Goal: Information Seeking & Learning: Learn about a topic

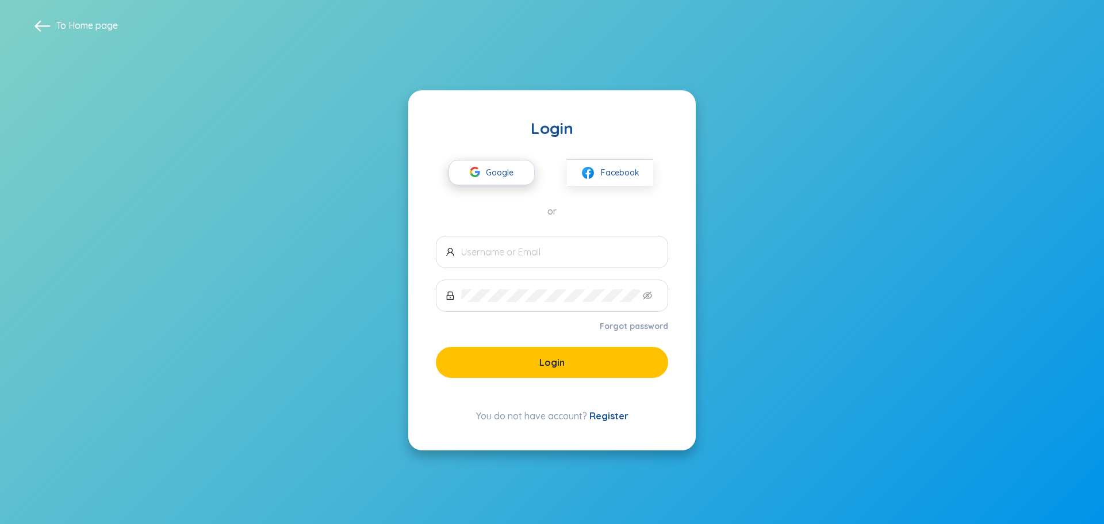
click at [503, 168] on span "Google" at bounding box center [502, 172] width 33 height 24
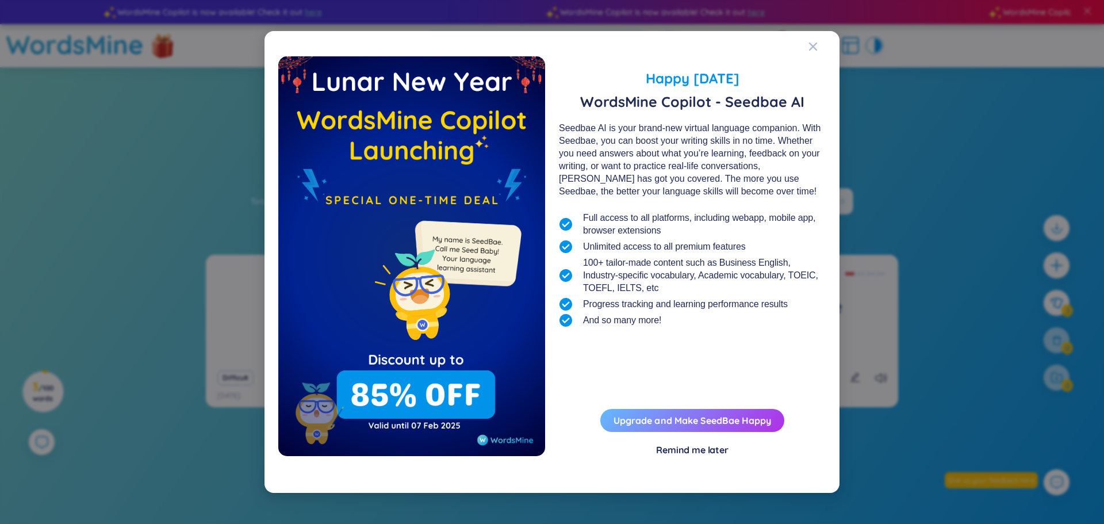
click at [667, 426] on button "Upgrade and Make SeedBae Happy" at bounding box center [692, 420] width 184 height 23
click at [746, 423] on link "Upgrade and Make SeedBae Happy" at bounding box center [693, 420] width 158 height 11
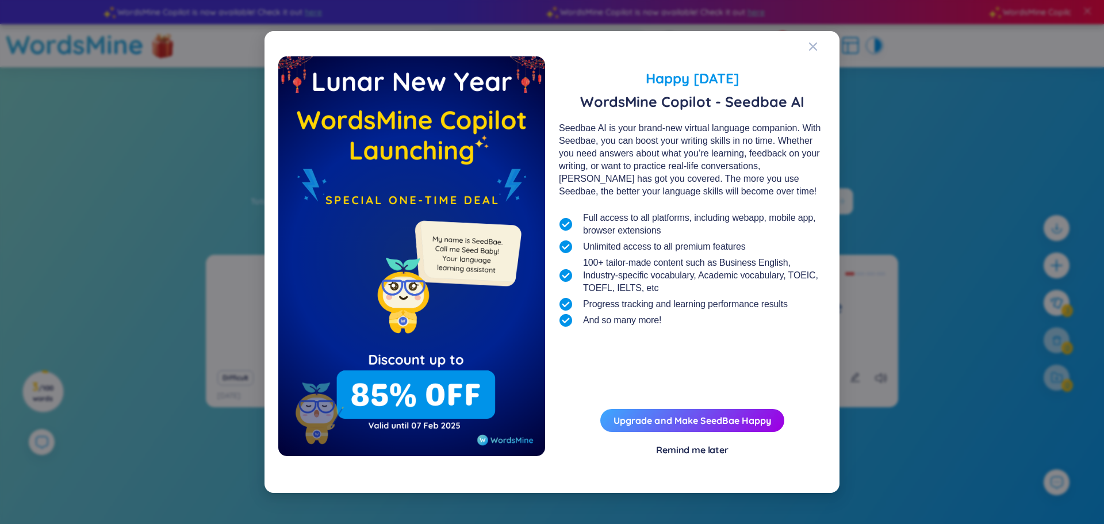
click at [689, 452] on div "Remind me later" at bounding box center [692, 449] width 72 height 13
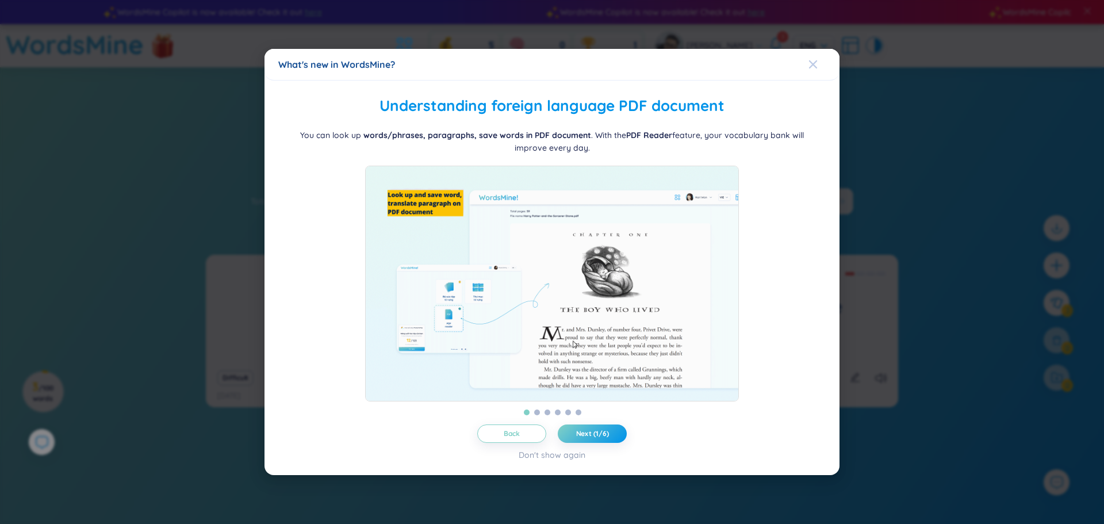
click at [815, 60] on icon "Close" at bounding box center [813, 64] width 8 height 8
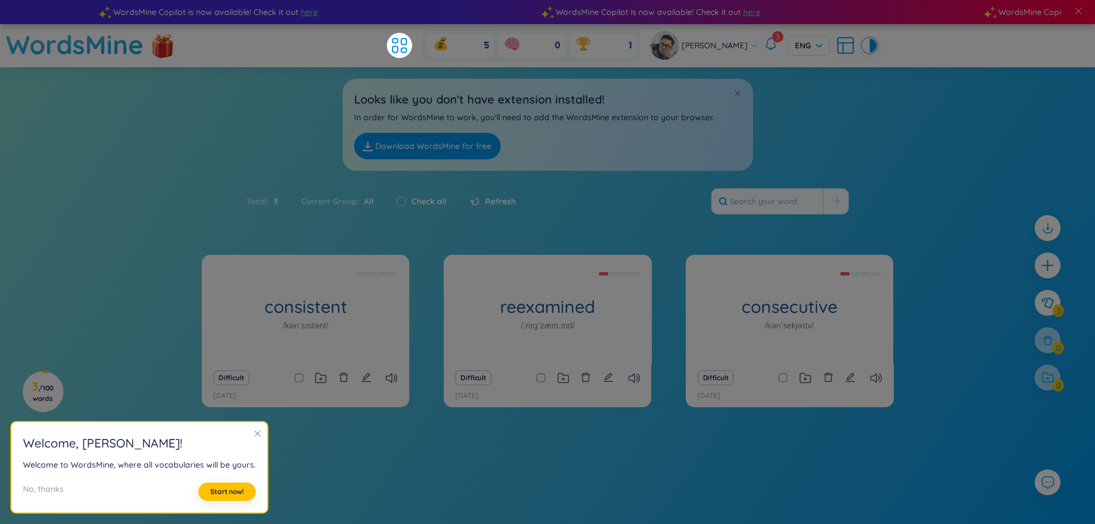
click at [764, 44] on icon at bounding box center [771, 44] width 14 height 14
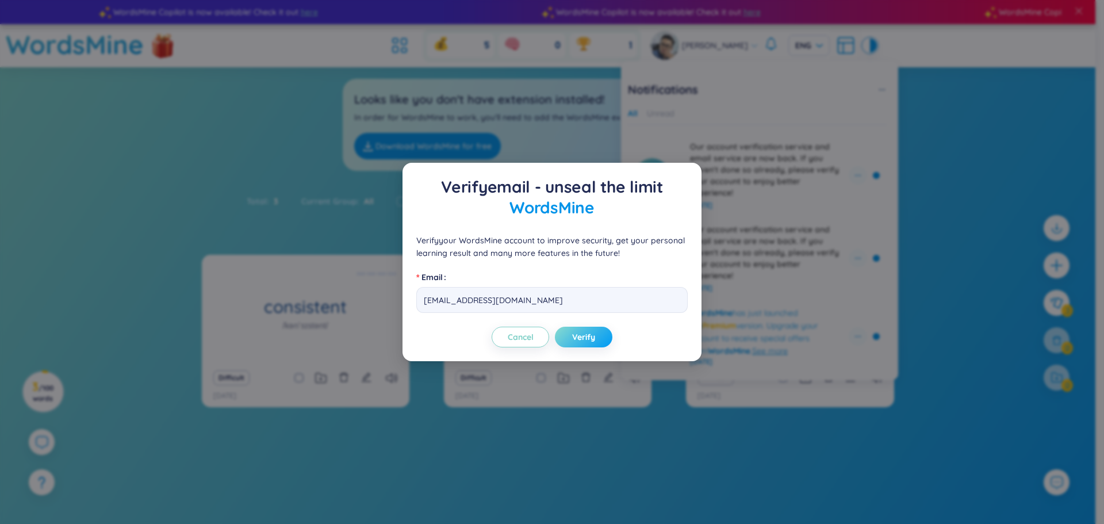
click at [590, 338] on span "Verify" at bounding box center [583, 336] width 23 height 11
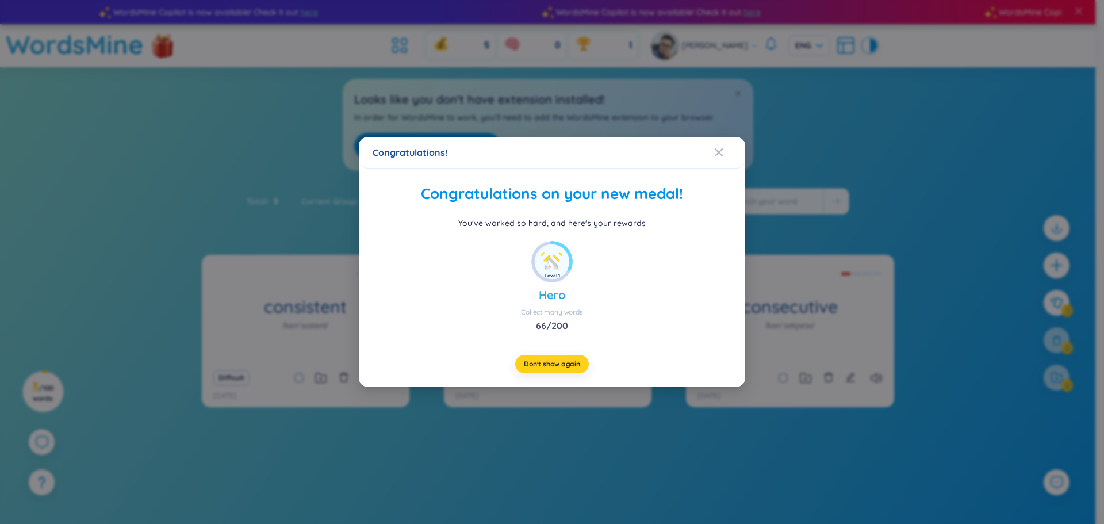
click at [579, 366] on span "Don't show again" at bounding box center [552, 363] width 56 height 9
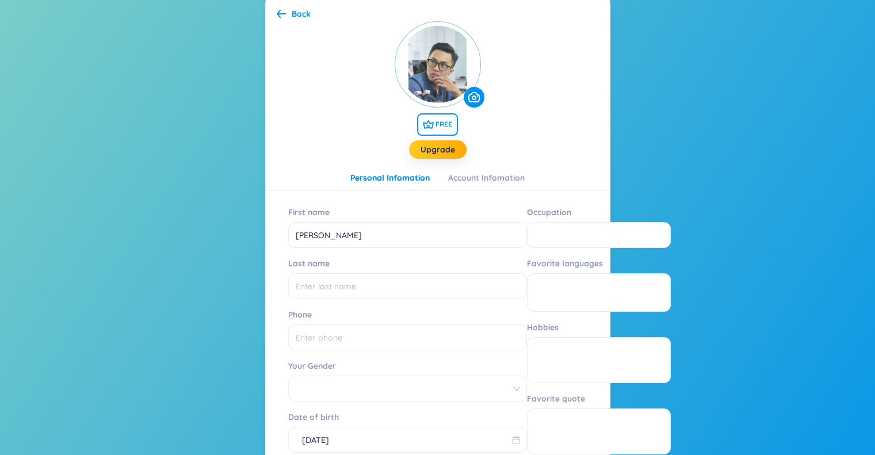
scroll to position [87, 0]
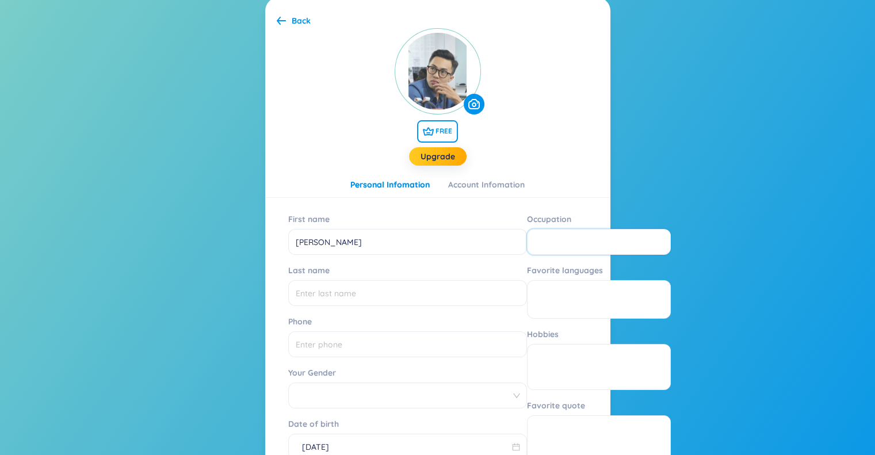
click at [527, 233] on input "Occupation" at bounding box center [599, 242] width 144 height 26
drag, startPoint x: 334, startPoint y: 292, endPoint x: 441, endPoint y: 254, distance: 113.5
click at [335, 292] on input "Last name" at bounding box center [407, 293] width 239 height 26
drag, startPoint x: 497, startPoint y: 218, endPoint x: 443, endPoint y: 221, distance: 54.2
click at [527, 221] on div "Occupation" at bounding box center [599, 219] width 144 height 18
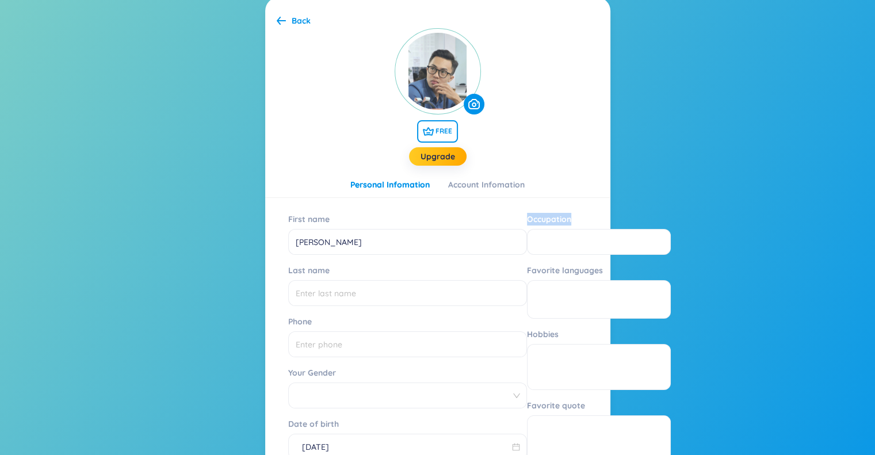
click at [435, 224] on div at bounding box center [435, 224] width 0 height 0
click at [719, 241] on section "Back FREE Upgrade Personal Infomation Account Infomation First name Donny Lam L…" at bounding box center [437, 292] width 875 height 625
click at [562, 246] on input "Occupation" at bounding box center [599, 242] width 144 height 26
type input "HRBP"
click at [318, 290] on input "Last name" at bounding box center [407, 293] width 239 height 26
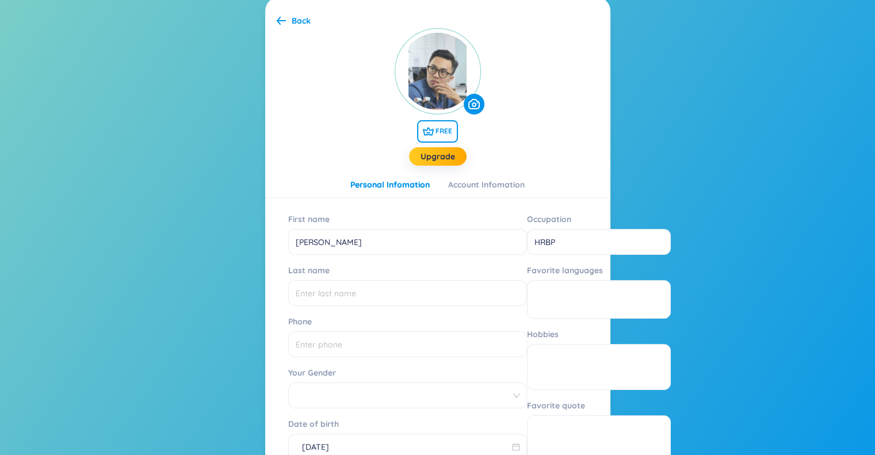
click at [416, 233] on div "First name Donny Lam Last name Phone Your Gender Date of birth 03/01/1999 City …" at bounding box center [437, 373] width 299 height 329
drag, startPoint x: 331, startPoint y: 274, endPoint x: 287, endPoint y: 278, distance: 43.9
click at [288, 278] on label "Last name" at bounding box center [311, 270] width 47 height 18
click at [280, 275] on div at bounding box center [280, 275] width 0 height 0
click at [413, 262] on div "First name Donny Lam Last name Phone Your Gender Date of birth 03/01/1999 City …" at bounding box center [437, 373] width 299 height 329
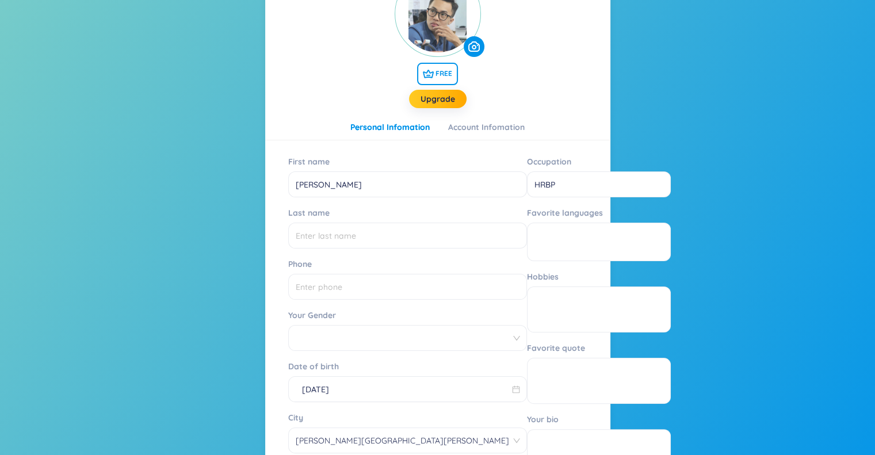
scroll to position [202, 0]
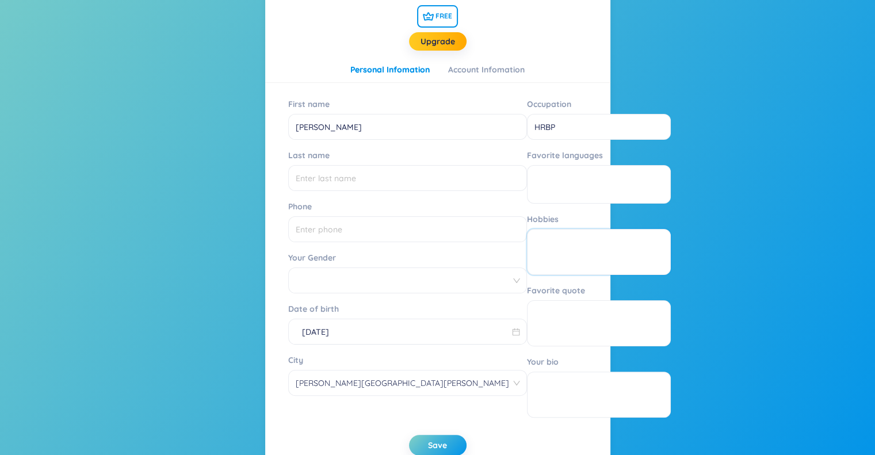
click at [527, 246] on textarea "Hobbies" at bounding box center [599, 252] width 144 height 46
type textarea "Reading"
click at [527, 321] on textarea "Favorite quote" at bounding box center [599, 323] width 144 height 46
click at [361, 287] on span at bounding box center [408, 280] width 224 height 17
click at [321, 304] on div "Male" at bounding box center [343, 306] width 98 height 13
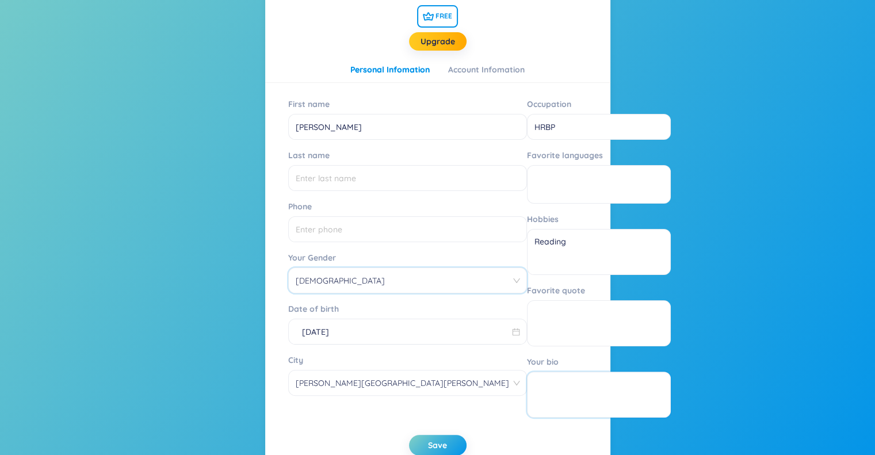
click at [527, 382] on textarea "Your bio" at bounding box center [599, 394] width 144 height 46
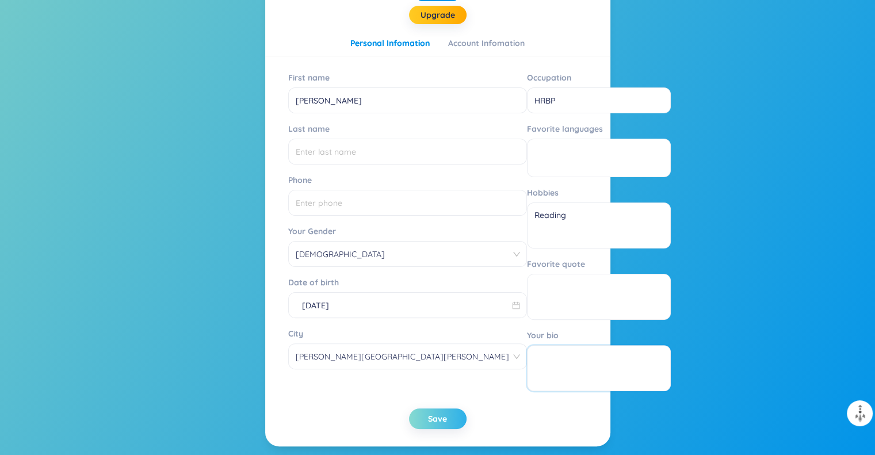
scroll to position [260, 0]
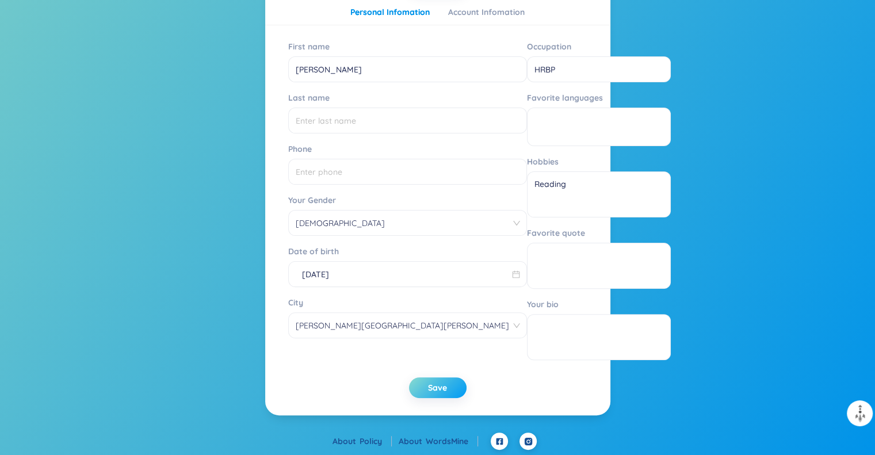
click at [440, 388] on span "Save" at bounding box center [437, 387] width 19 height 11
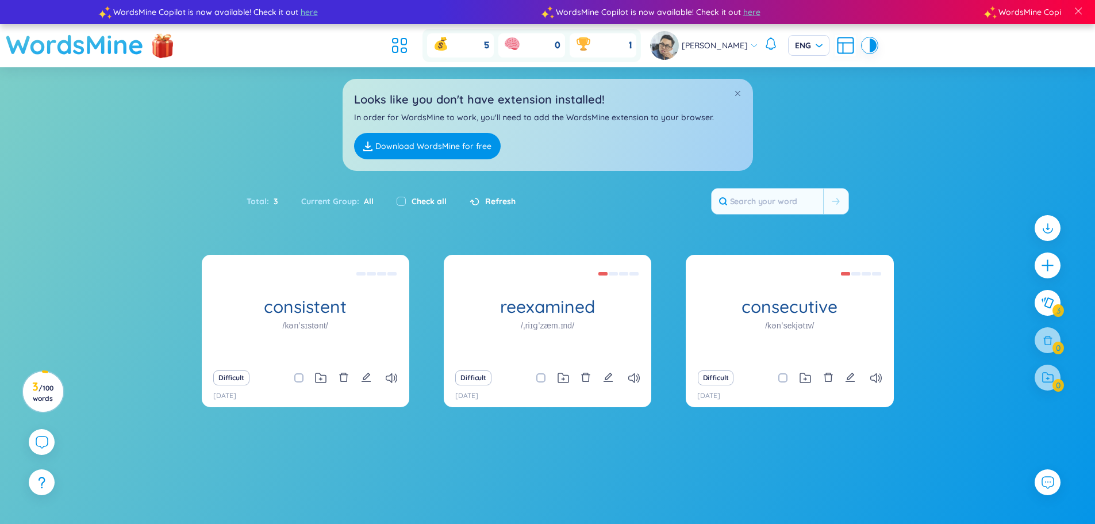
click at [85, 51] on h1 "WordsMine" at bounding box center [75, 44] width 138 height 41
click at [466, 46] on div "5" at bounding box center [460, 45] width 67 height 24
click at [409, 45] on icon at bounding box center [399, 45] width 21 height 21
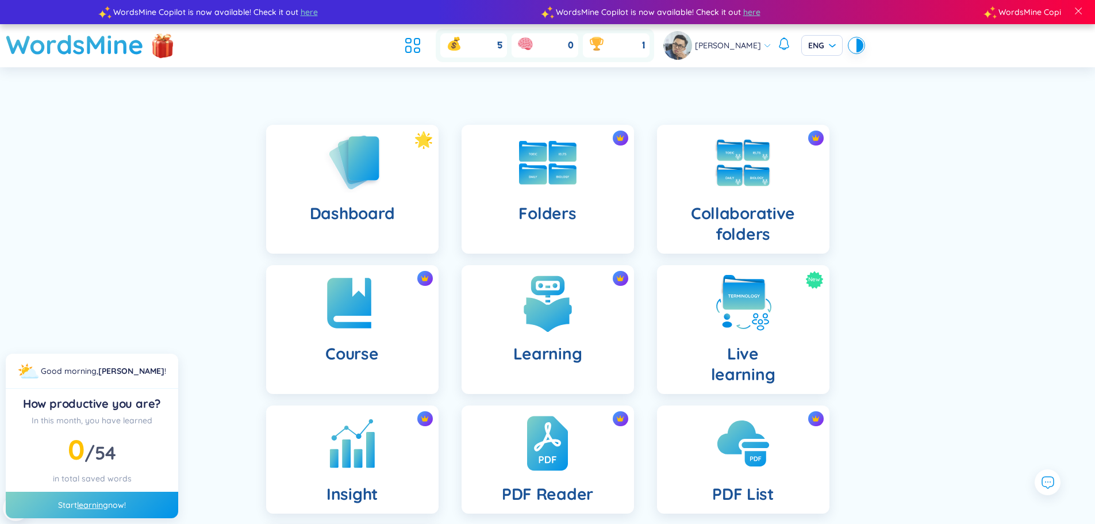
click at [910, 274] on div "Dashboard Folders Collaborative folders Course Learning New Live learning Insig…" at bounding box center [547, 395] width 1095 height 598
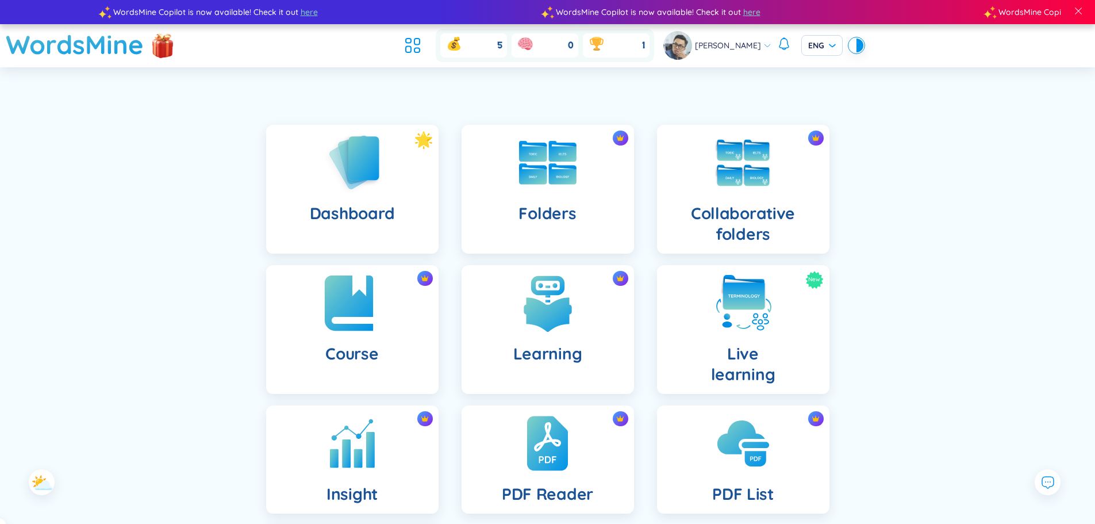
click at [386, 310] on div "Course" at bounding box center [352, 329] width 172 height 129
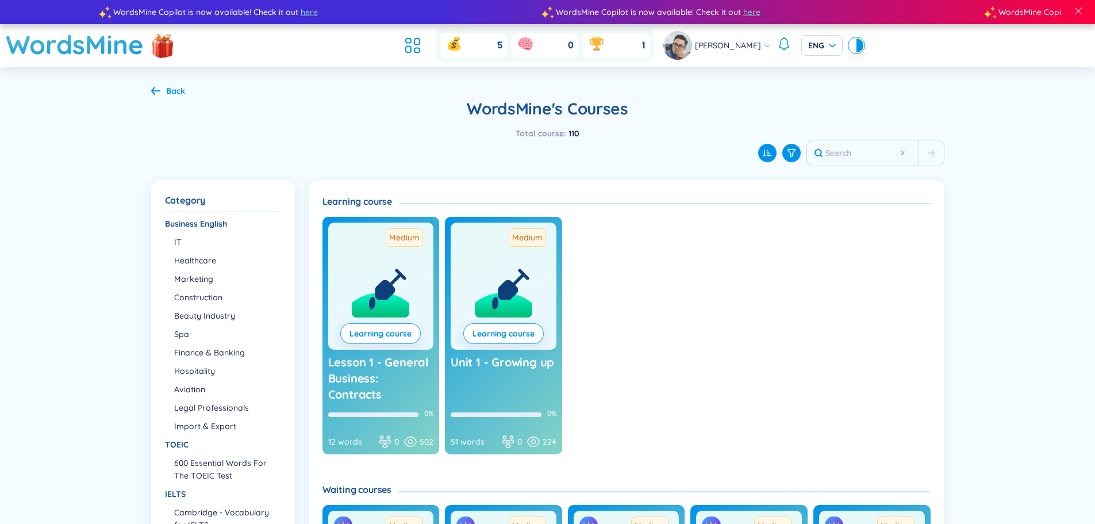
click at [400, 361] on span "Lesson 1 - General Business: Contracts" at bounding box center [378, 378] width 100 height 47
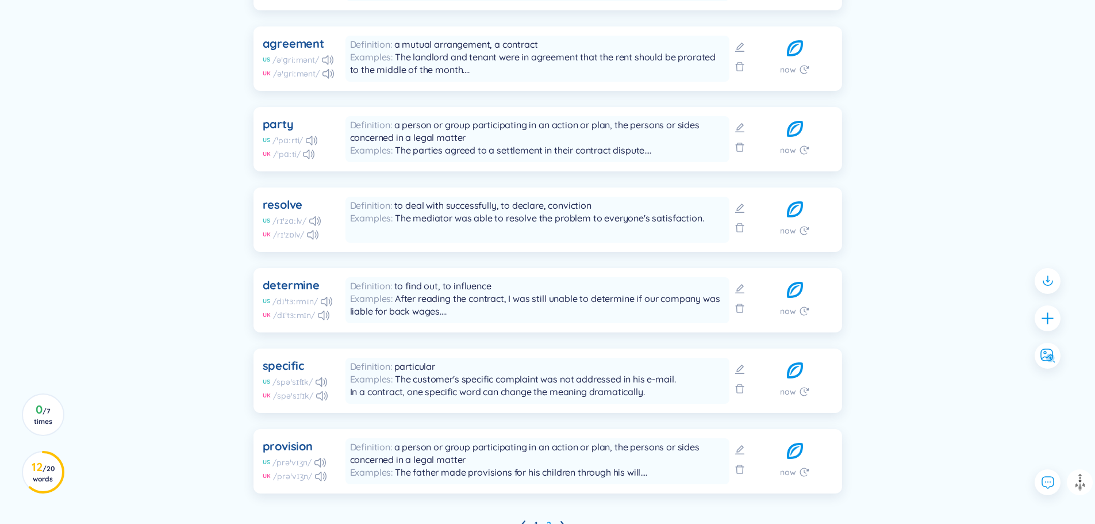
scroll to position [777, 0]
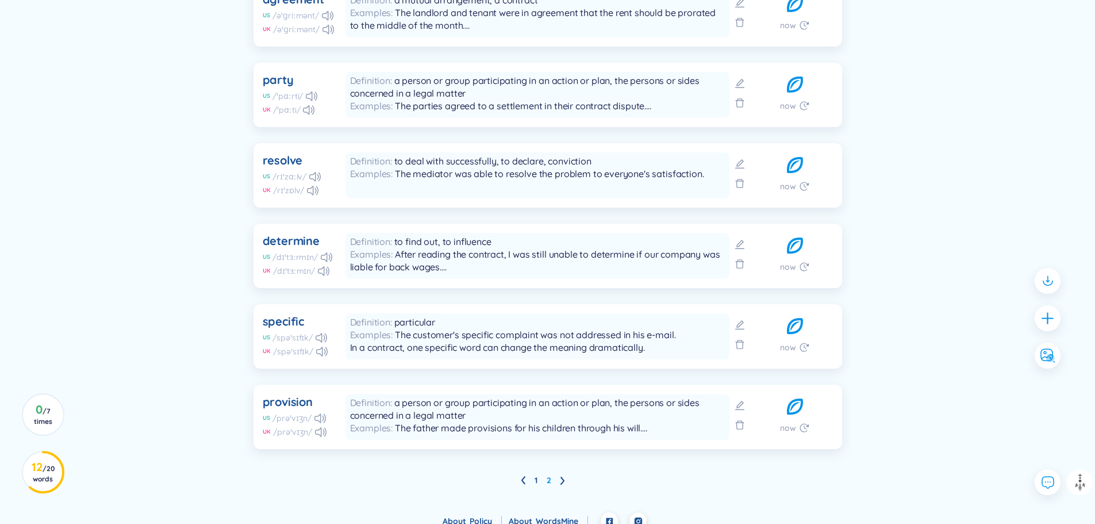
click at [918, 389] on div "New Learning Mastered Should learn now Check all Delete Skip ? Advanced mode ? …" at bounding box center [548, 23] width 828 height 932
click at [739, 400] on icon at bounding box center [739, 405] width 11 height 11
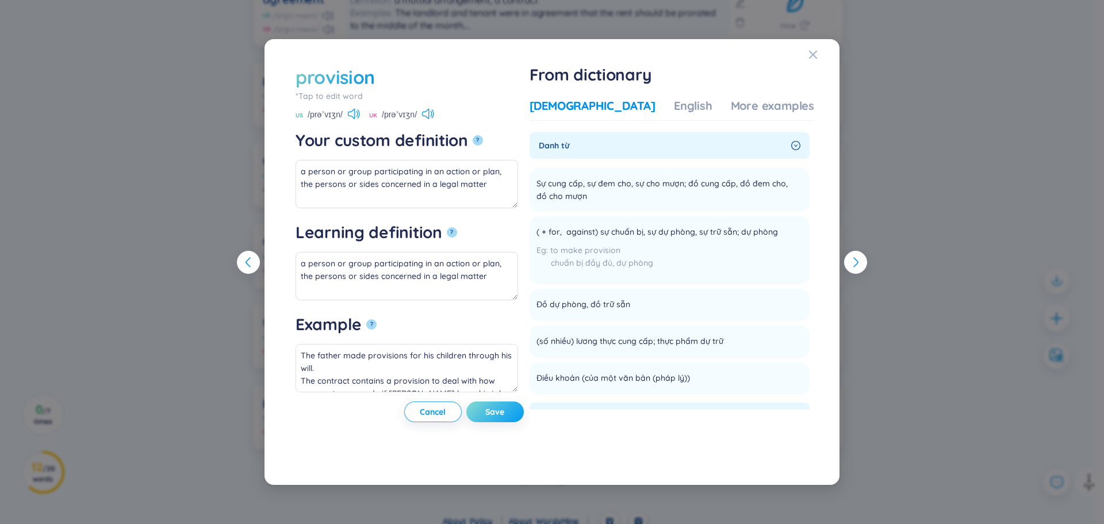
click at [524, 412] on button "Save" at bounding box center [494, 411] width 57 height 21
click at [815, 55] on icon "Close" at bounding box center [813, 54] width 8 height 8
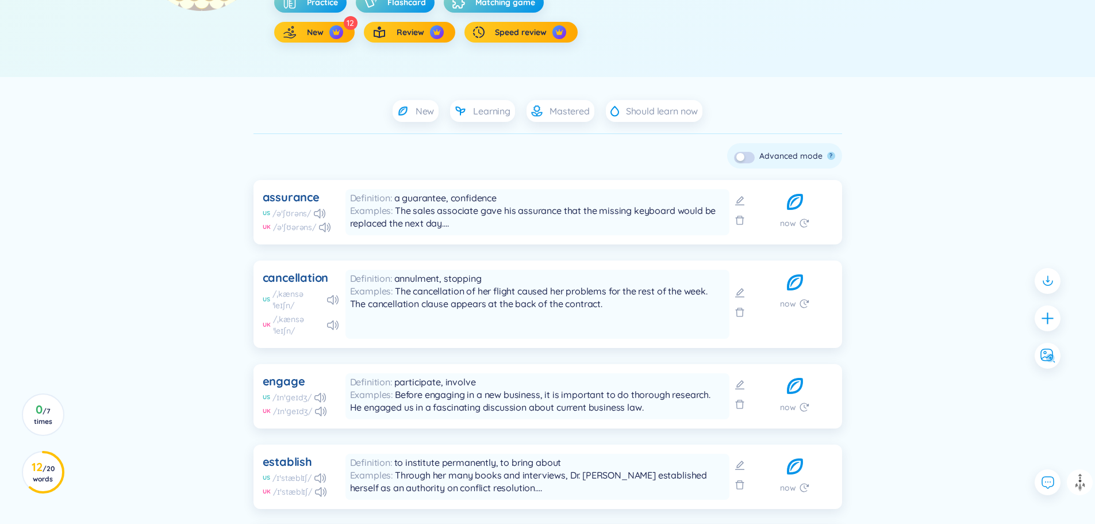
scroll to position [87, 0]
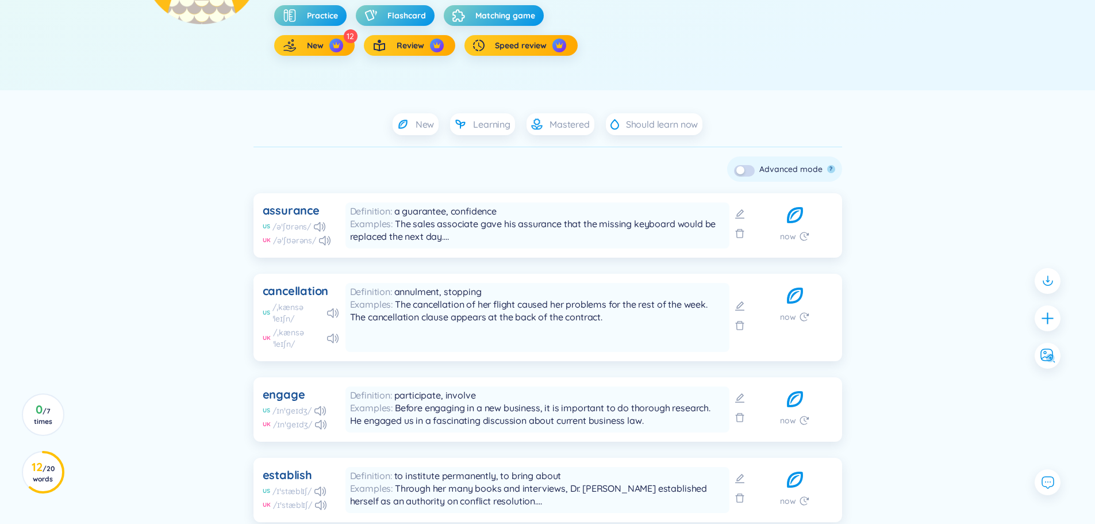
scroll to position [230, 0]
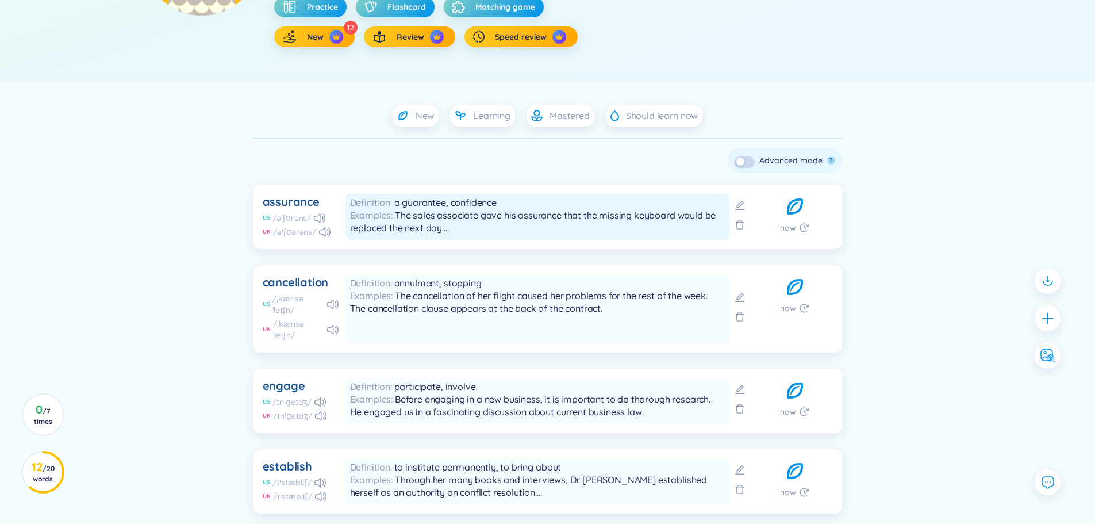
click at [485, 224] on div "Examples The sales associate gave his assurance that the missing keyboard would…" at bounding box center [537, 221] width 375 height 25
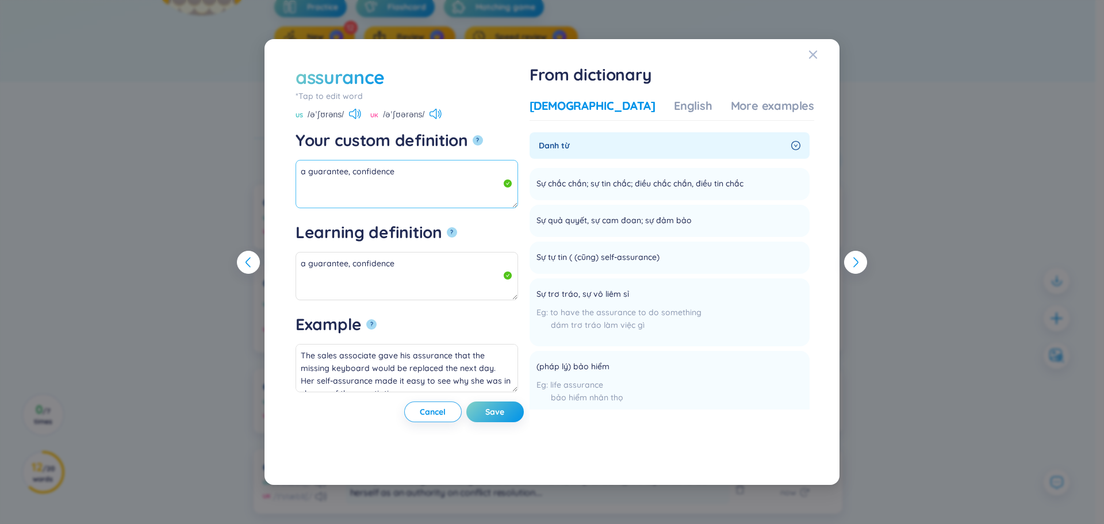
click at [392, 168] on textarea "a guarantee, confidence" at bounding box center [407, 184] width 223 height 48
click at [524, 414] on button "Save" at bounding box center [494, 411] width 57 height 21
click at [816, 53] on icon "Close" at bounding box center [812, 54] width 9 height 9
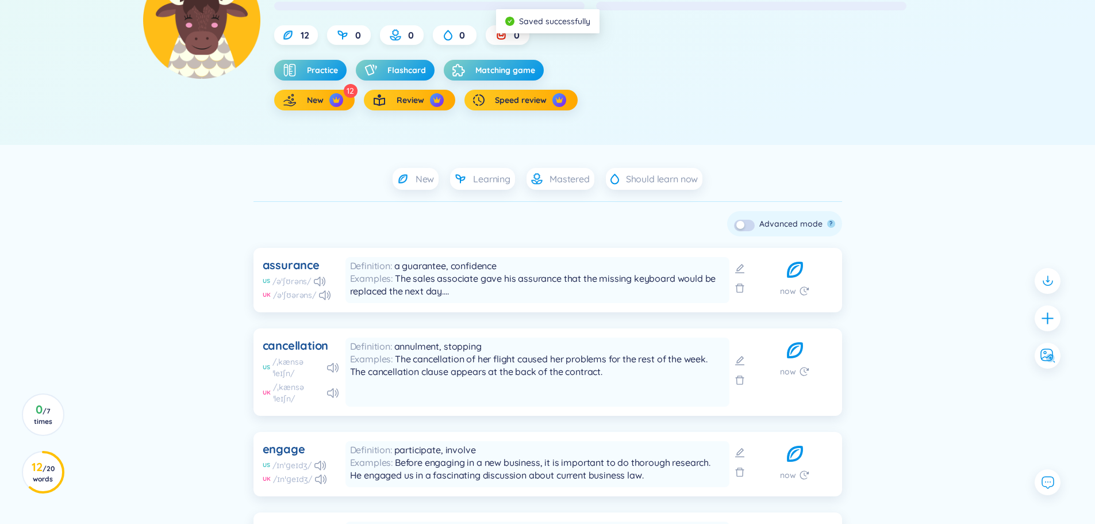
scroll to position [57, 0]
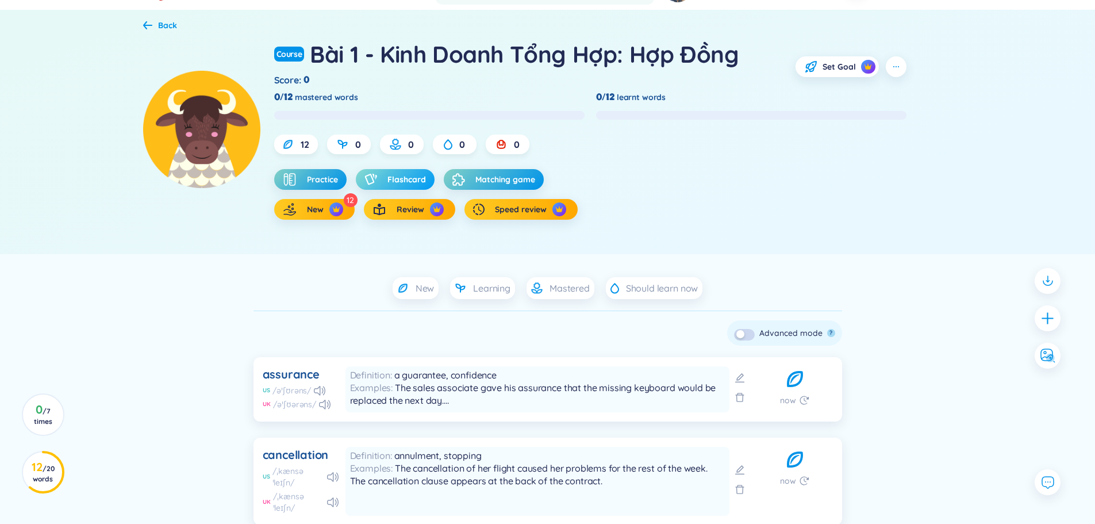
click at [390, 177] on span "Flashcard" at bounding box center [407, 179] width 39 height 11
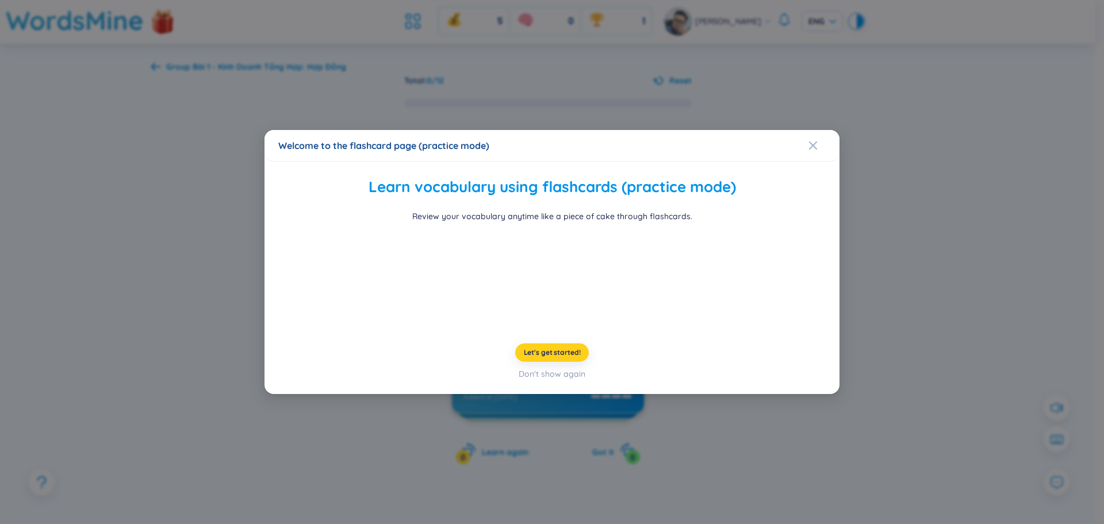
click at [559, 357] on span "Let's get started!" at bounding box center [552, 352] width 57 height 9
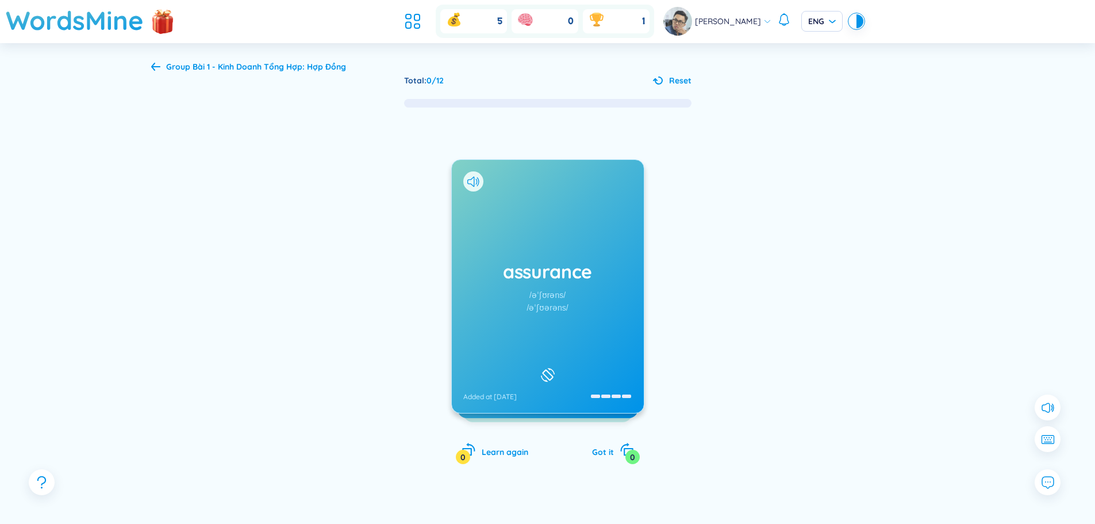
click at [602, 298] on div "assurance /əˈʃʊrəns/ /əˈʃʊərəns/ Added at 22/8/2025" at bounding box center [548, 286] width 192 height 253
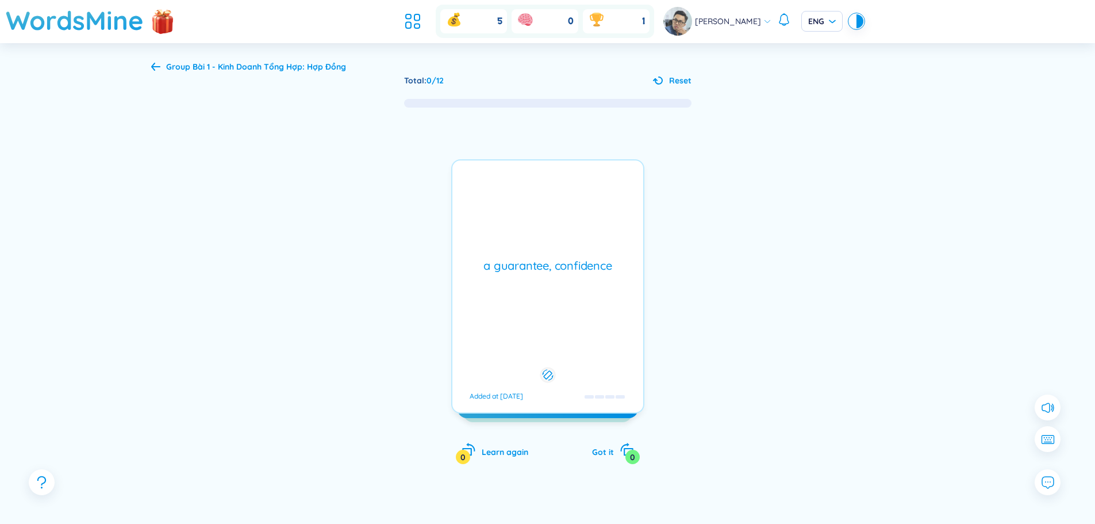
click at [602, 298] on div "a guarantee, confidence Added at 22/8/2025" at bounding box center [547, 286] width 193 height 254
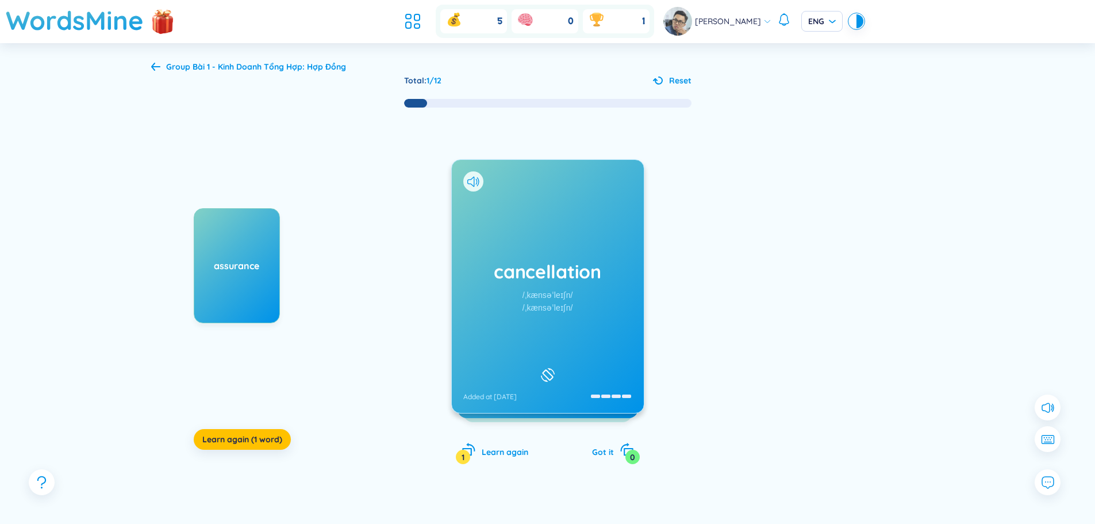
click at [579, 327] on div "cancellation /ˌkænsəˈleɪʃn/ /ˌkænsəˈleɪʃn/ Added at 22/8/2025" at bounding box center [548, 286] width 192 height 253
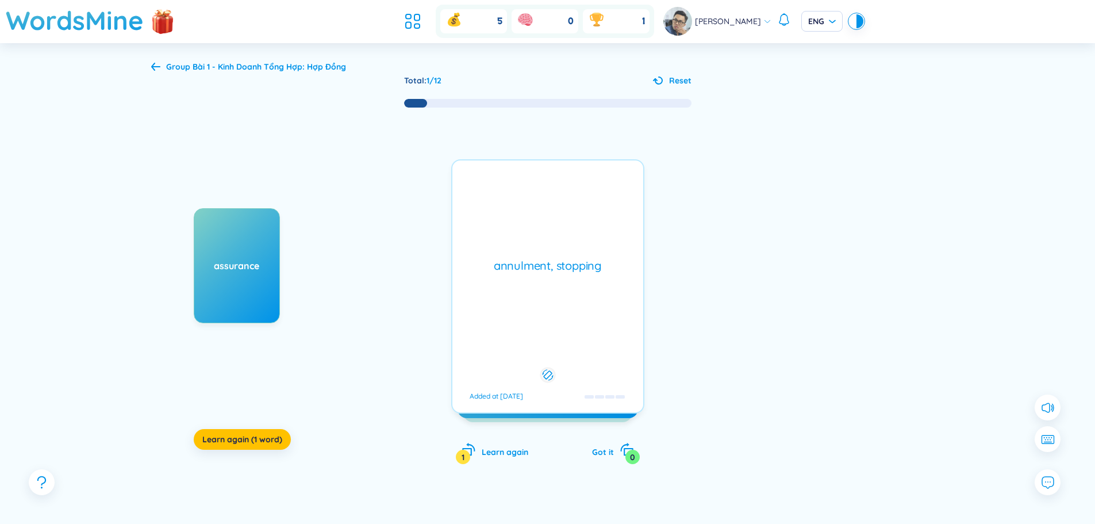
click at [579, 327] on div "annulment, stopping Added at 22/8/2025" at bounding box center [547, 286] width 193 height 254
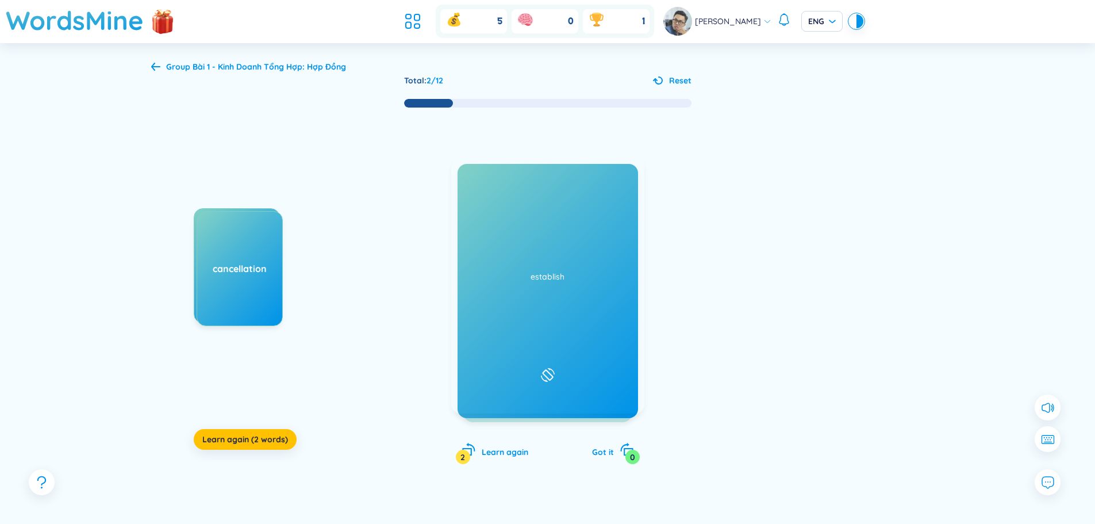
click at [581, 325] on div "engage /ɪnˈɡeɪdʒ/ /ɪnˈɡeɪdʒ/ Added at 22/8/2025" at bounding box center [548, 286] width 192 height 253
click at [581, 325] on div "participate, involve Added at 22/8/2025" at bounding box center [547, 286] width 193 height 254
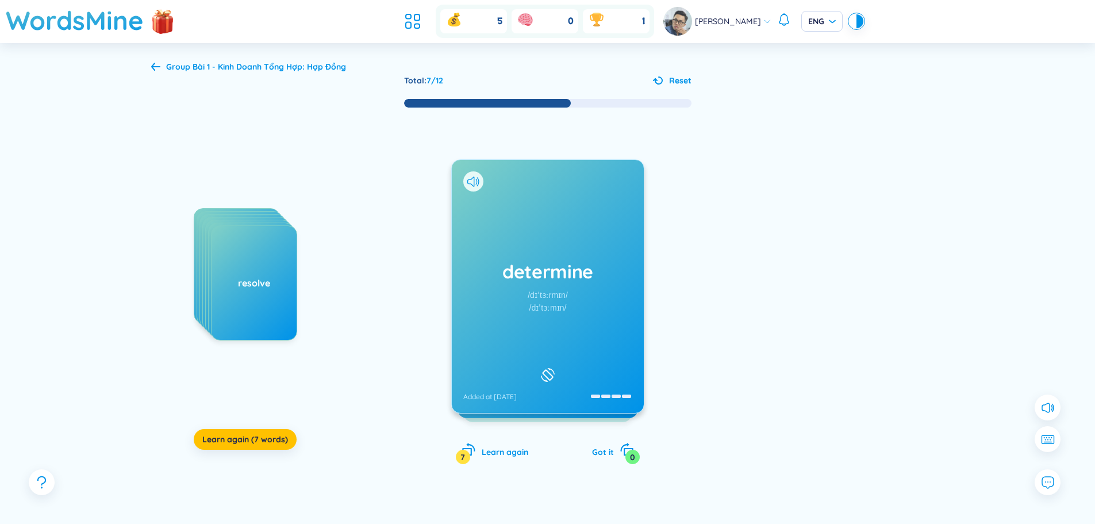
click at [562, 293] on div "/dɪˈtɜːrmɪn/" at bounding box center [548, 295] width 40 height 13
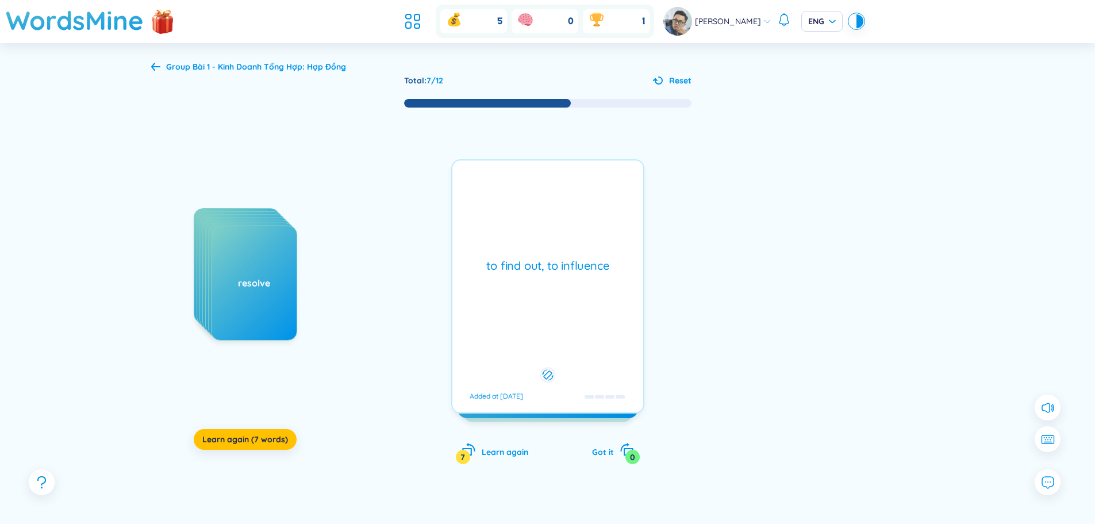
click at [546, 371] on rect at bounding box center [547, 375] width 8 height 8
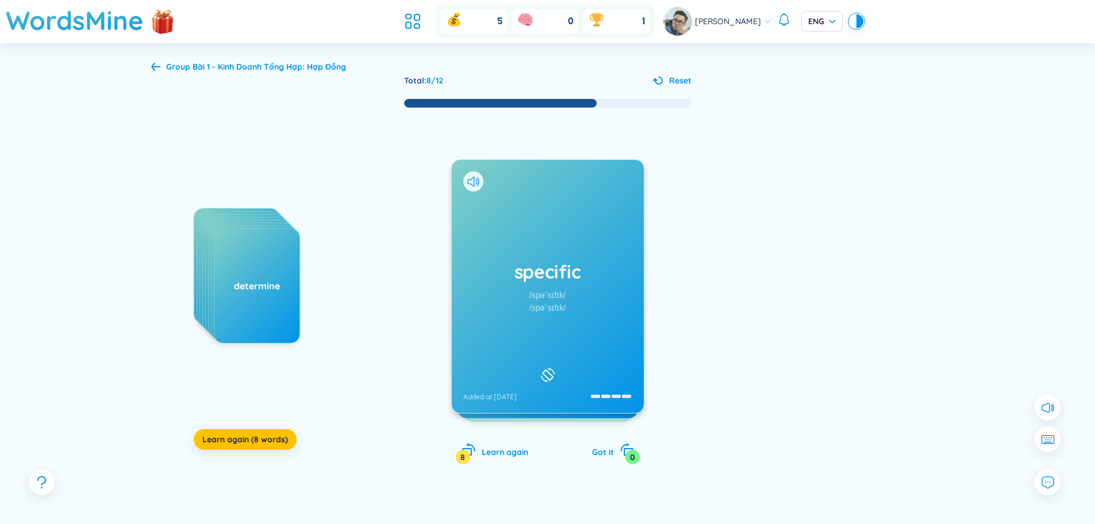
click at [570, 312] on div "specific /spəˈsɪfɪk/ /spəˈsɪfɪk/ Added at 22/8/2025" at bounding box center [548, 286] width 192 height 253
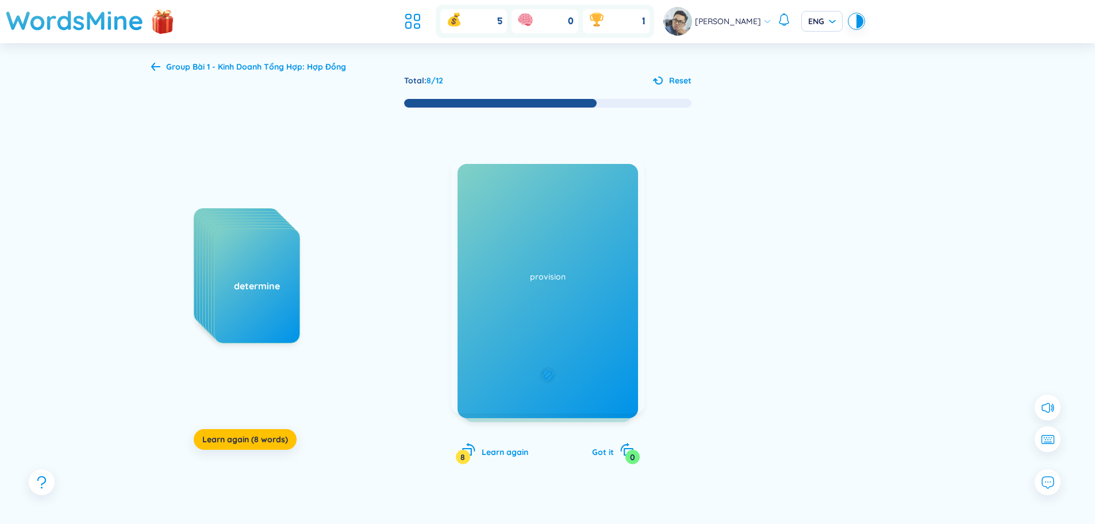
click at [562, 291] on div "particular Added at 22/8/2025" at bounding box center [547, 286] width 193 height 254
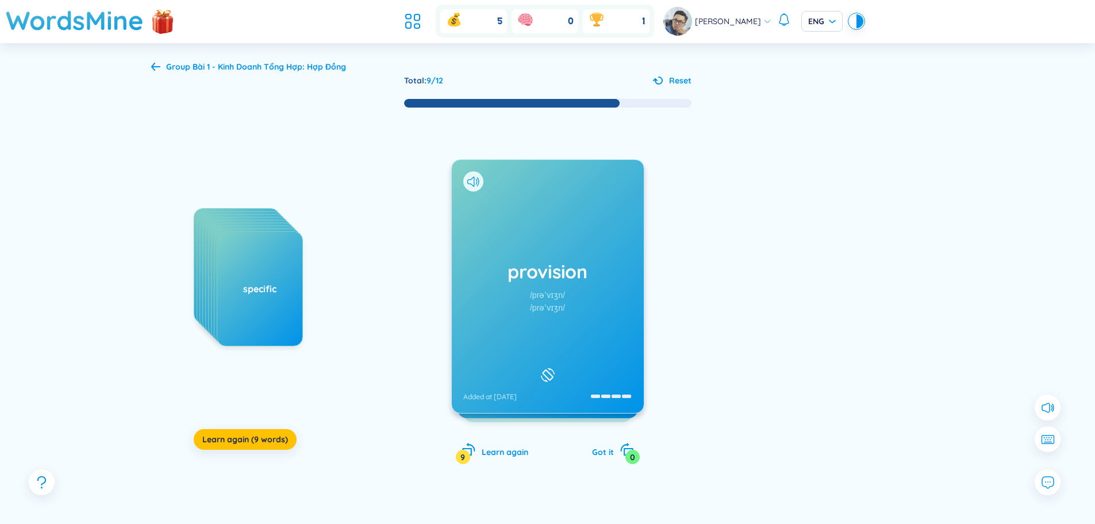
click at [581, 298] on div "provision /prəˈvɪʒn/ /prəˈvɪʒn/ Added at 22/8/2025" at bounding box center [548, 286] width 192 height 253
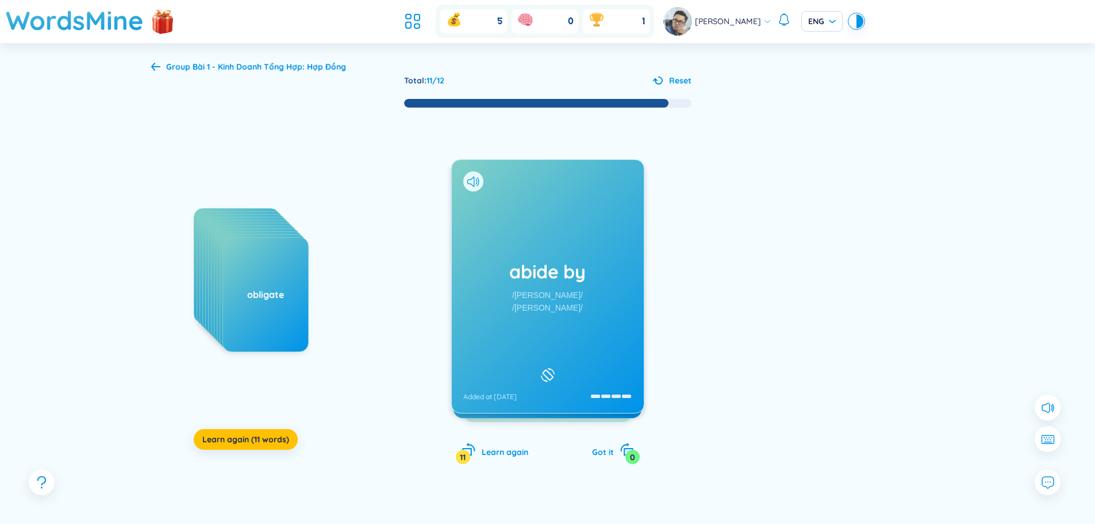
click at [540, 310] on div "/əˈbaɪd baɪ/" at bounding box center [547, 307] width 71 height 13
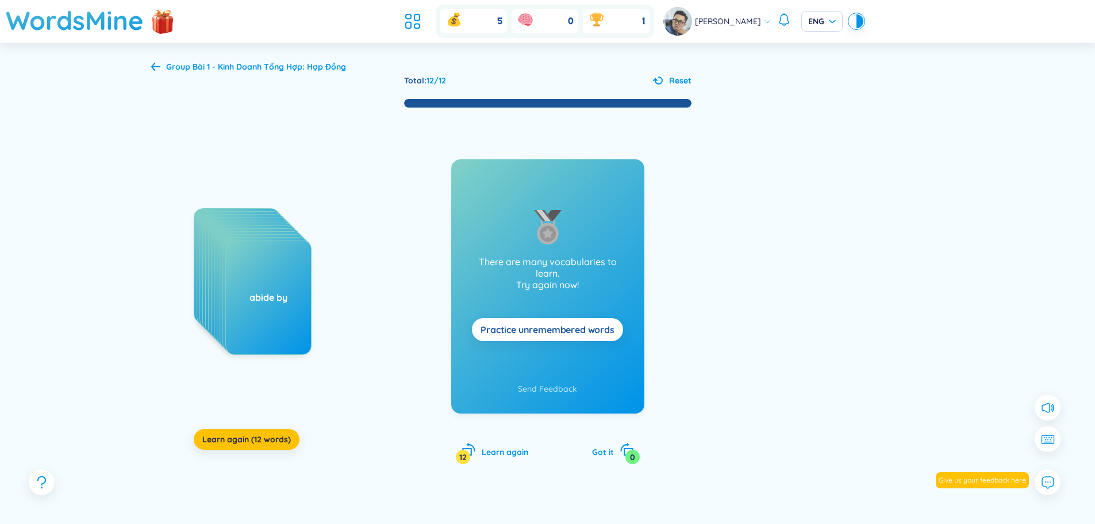
click at [528, 331] on span "Practice unremembered words" at bounding box center [548, 329] width 134 height 13
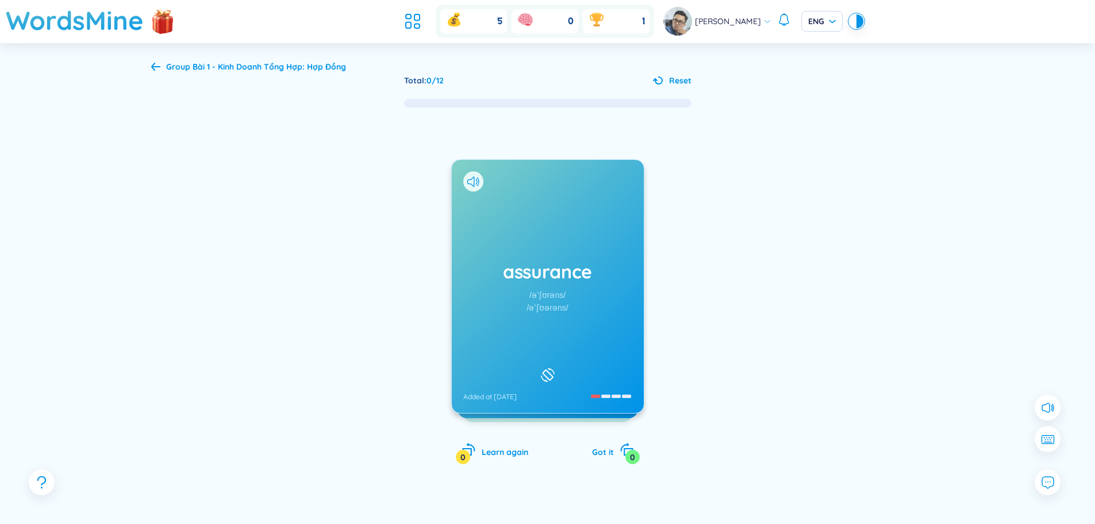
click at [609, 343] on div "assurance /əˈʃʊrəns/ /əˈʃʊərəns/ Added at 22/8/2025" at bounding box center [548, 286] width 192 height 253
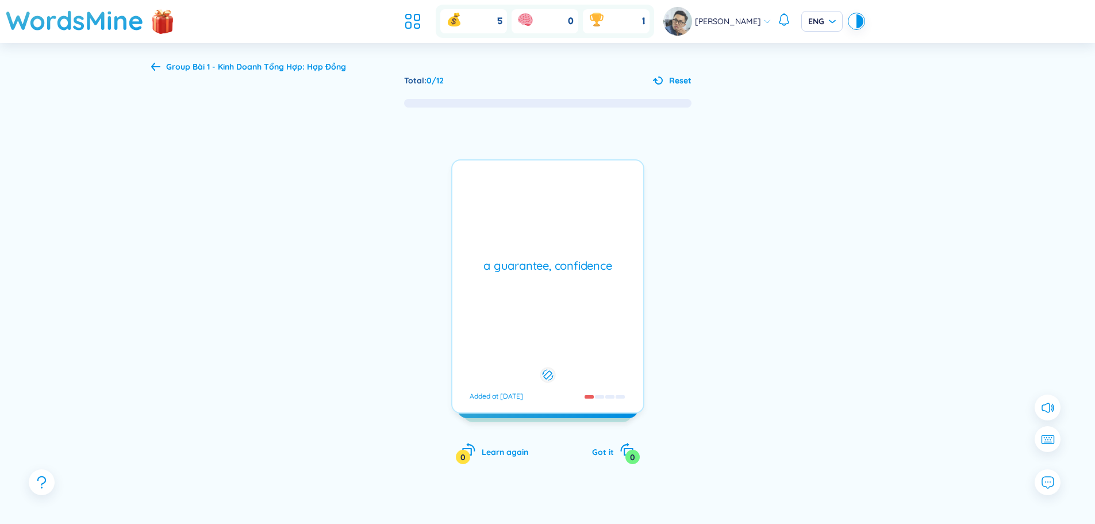
click at [609, 343] on div "a guarantee, confidence Added at 22/8/2025" at bounding box center [547, 286] width 193 height 254
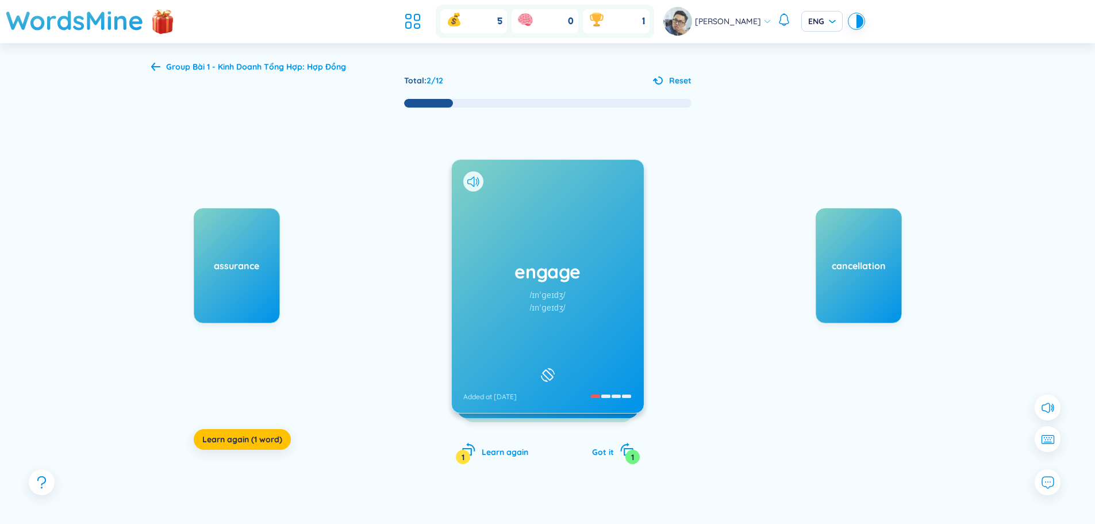
click at [568, 319] on div "engage /ɪnˈɡeɪdʒ/ /ɪnˈɡeɪdʒ/ Added at 22/8/2025" at bounding box center [548, 286] width 192 height 253
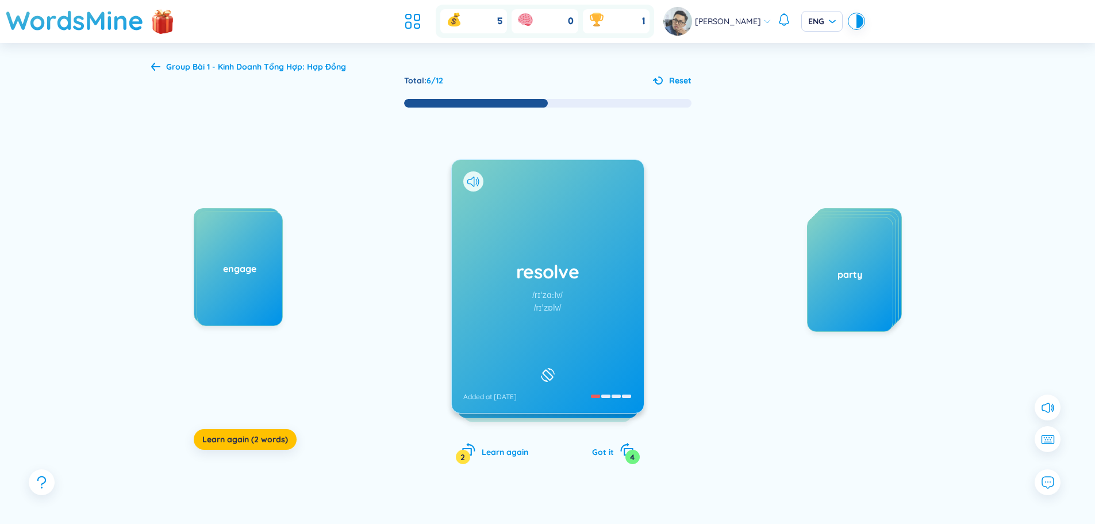
click at [596, 325] on div "resolve /rɪˈzɑːlv/ /rɪˈzɒlv/ Added at 22/8/2025" at bounding box center [548, 286] width 192 height 253
click at [566, 319] on div "determine /dɪˈtɜːrmɪn/ /dɪˈtɜːmɪn/ Added at 22/8/2025" at bounding box center [548, 286] width 192 height 253
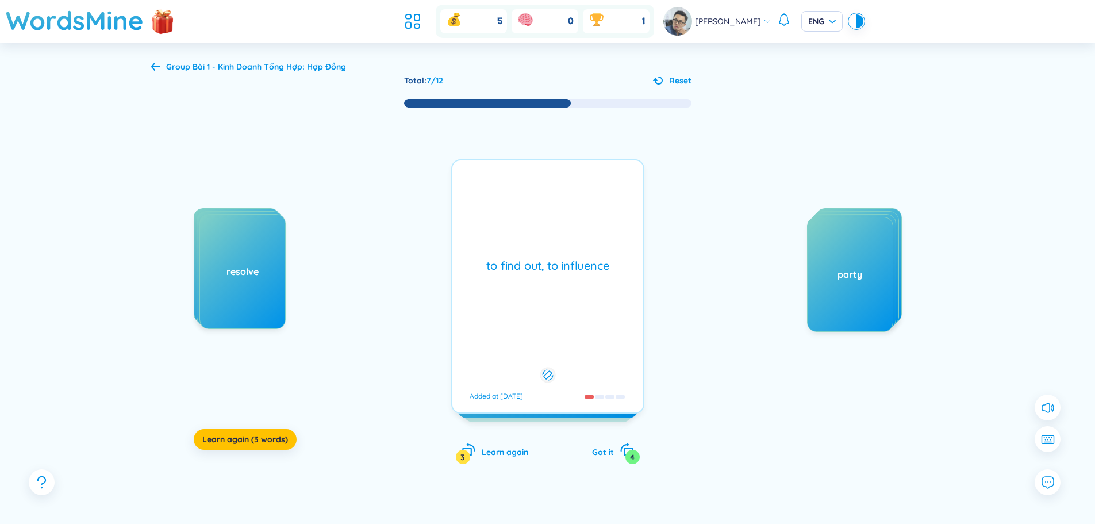
click at [566, 319] on div "to find out, to influence Added at 22/8/2025" at bounding box center [547, 286] width 193 height 254
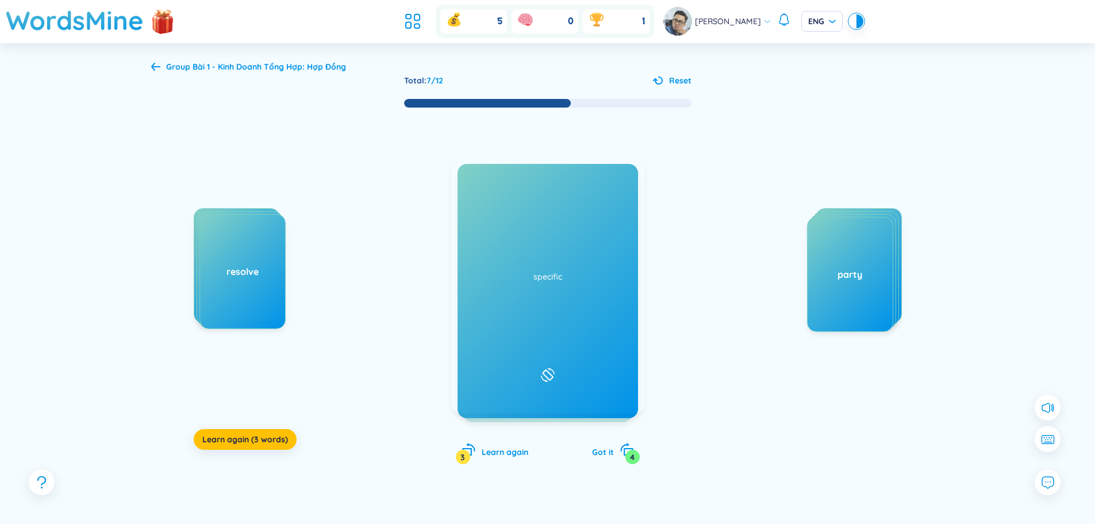
click at [566, 319] on div "determine /dɪˈtɜːrmɪn/ /dɪˈtɜːmɪn/ Added at 22/8/2025" at bounding box center [548, 286] width 192 height 253
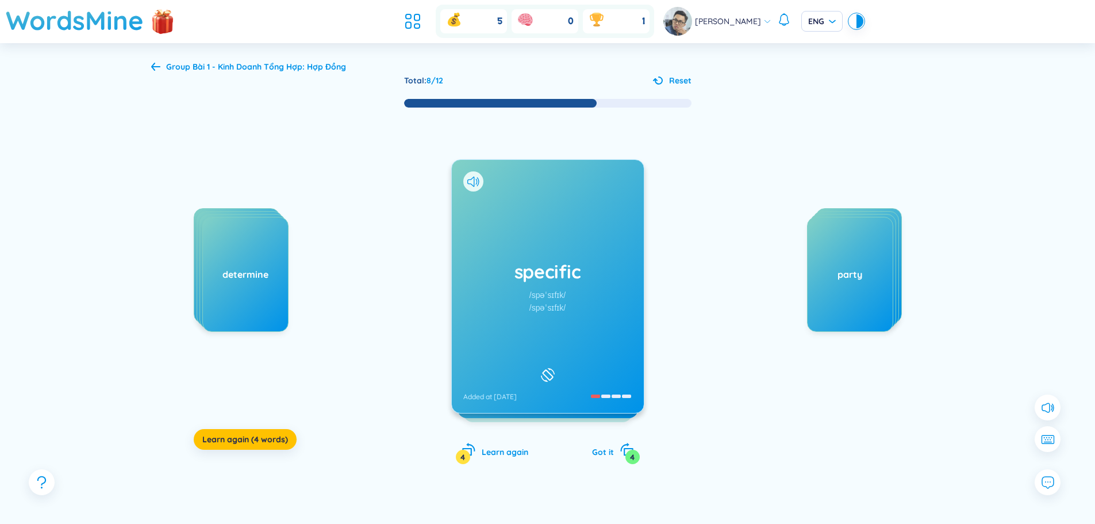
click at [575, 315] on div "specific /spəˈsɪfɪk/ /spəˈsɪfɪk/ Added at 22/8/2025" at bounding box center [548, 286] width 192 height 253
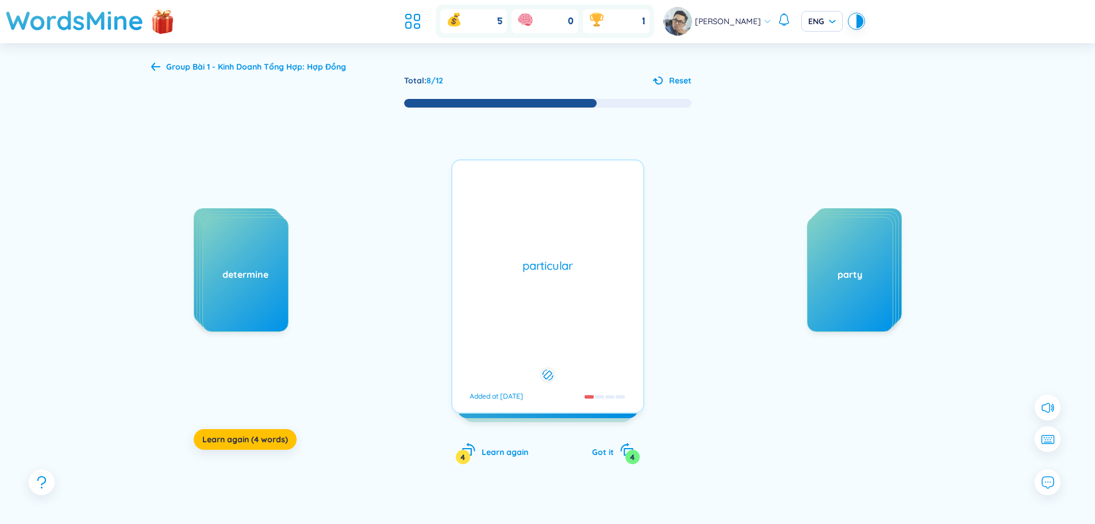
click at [575, 315] on div "particular Added at 22/8/2025" at bounding box center [547, 286] width 193 height 254
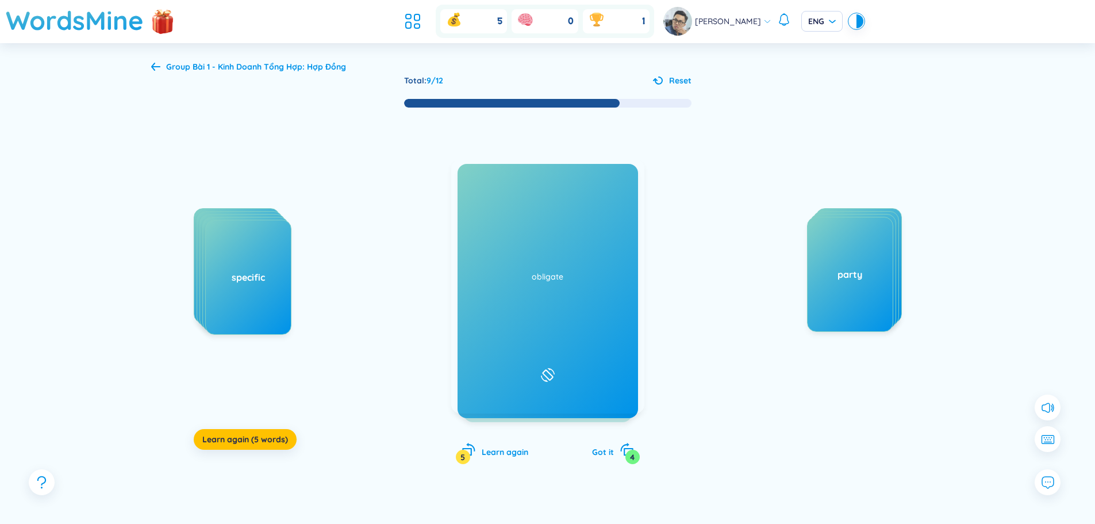
click at [516, 313] on div "provision /prəˈvɪʒn/ /prəˈvɪʒn/ Added at 22/8/2025" at bounding box center [548, 286] width 192 height 253
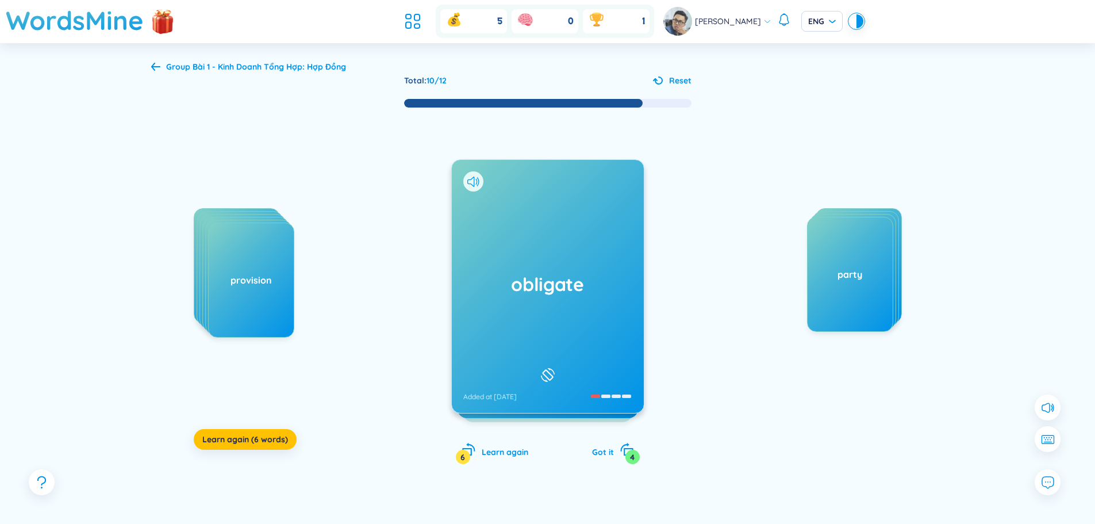
click at [555, 315] on div "obligate Added at 22/8/2025" at bounding box center [548, 286] width 192 height 253
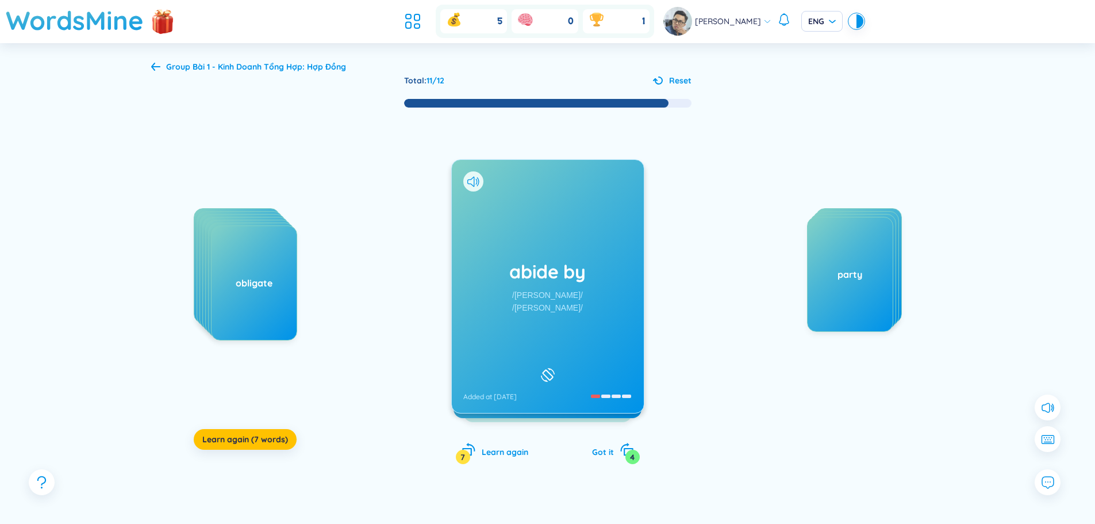
click at [590, 312] on div "abide by /əˈbaɪd baɪ/ /əˈbaɪd baɪ/ Added at 22/8/2025" at bounding box center [548, 286] width 192 height 253
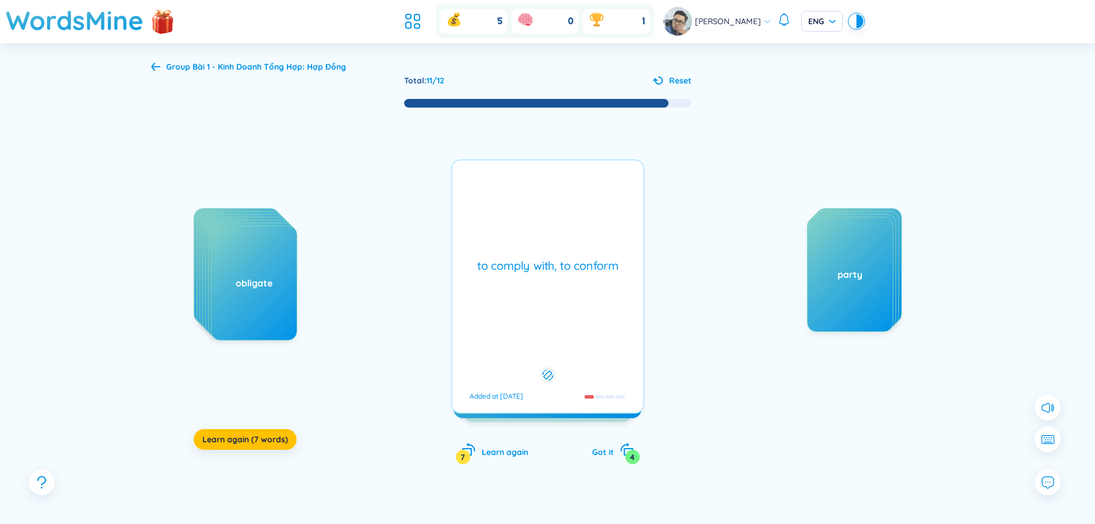
click at [590, 312] on div "to comply with, to conform Added at 22/8/2025" at bounding box center [547, 286] width 193 height 254
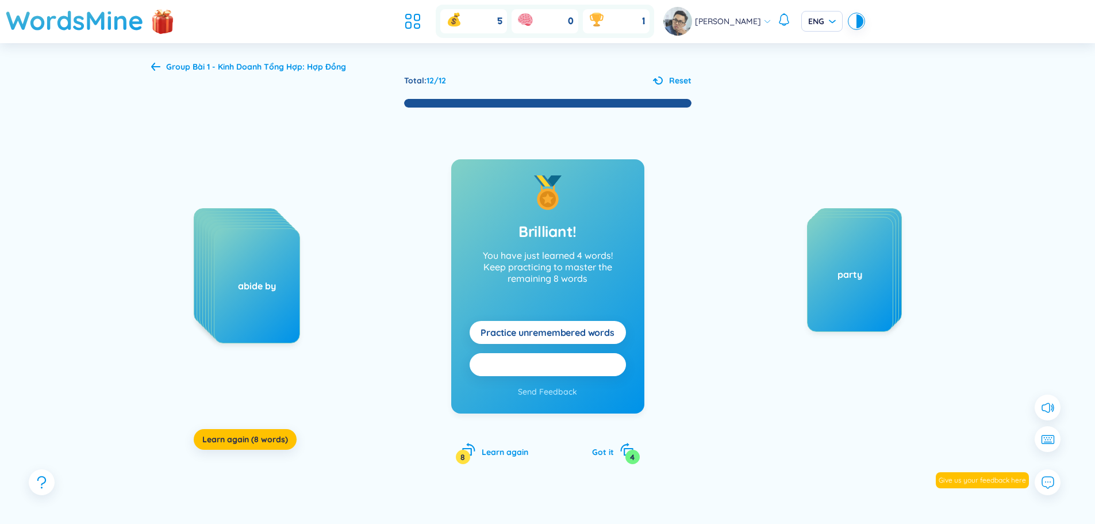
click at [603, 367] on button "Practice all here" at bounding box center [548, 364] width 156 height 23
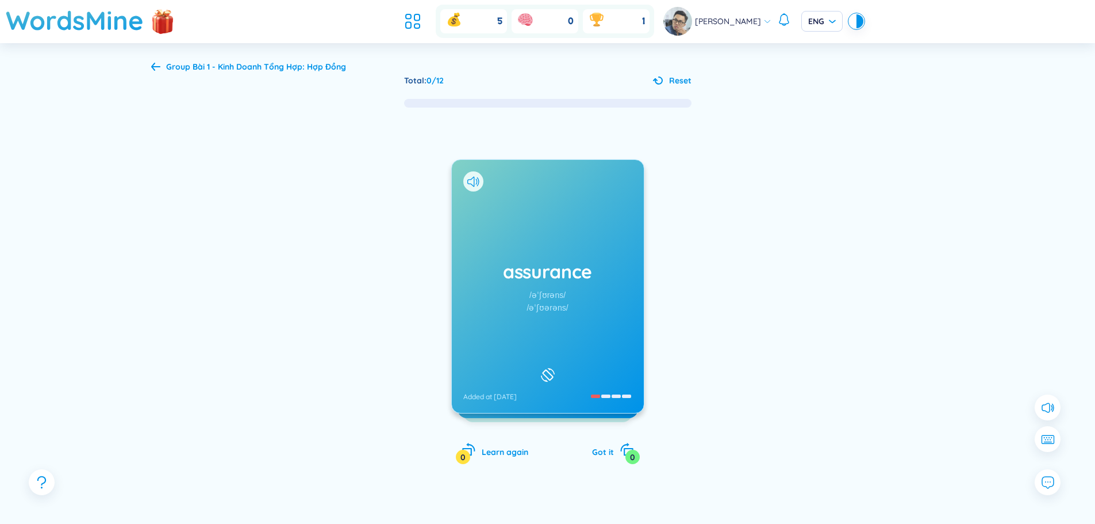
click at [159, 70] on icon at bounding box center [155, 66] width 9 height 9
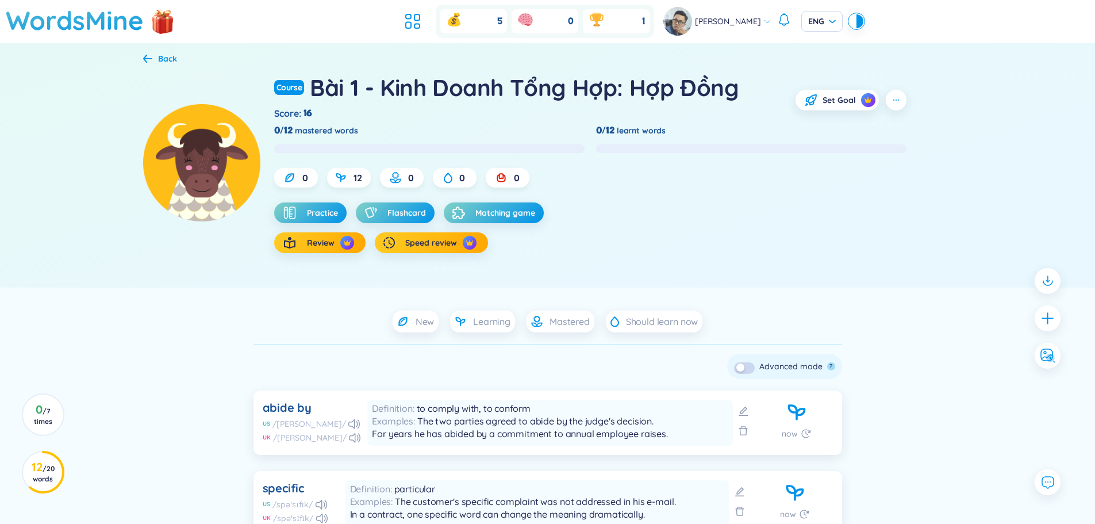
click at [746, 364] on button "button" at bounding box center [744, 367] width 21 height 11
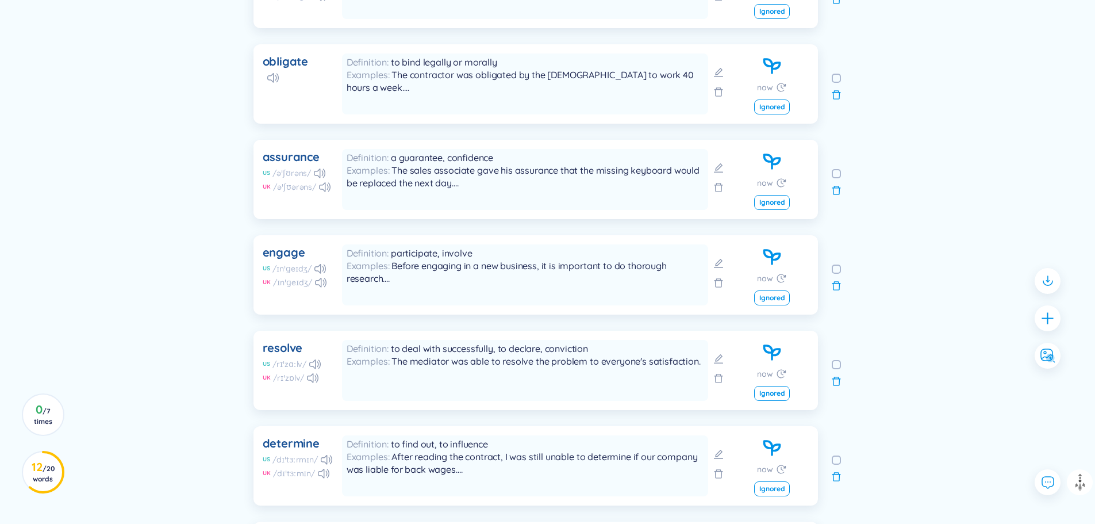
scroll to position [899, 0]
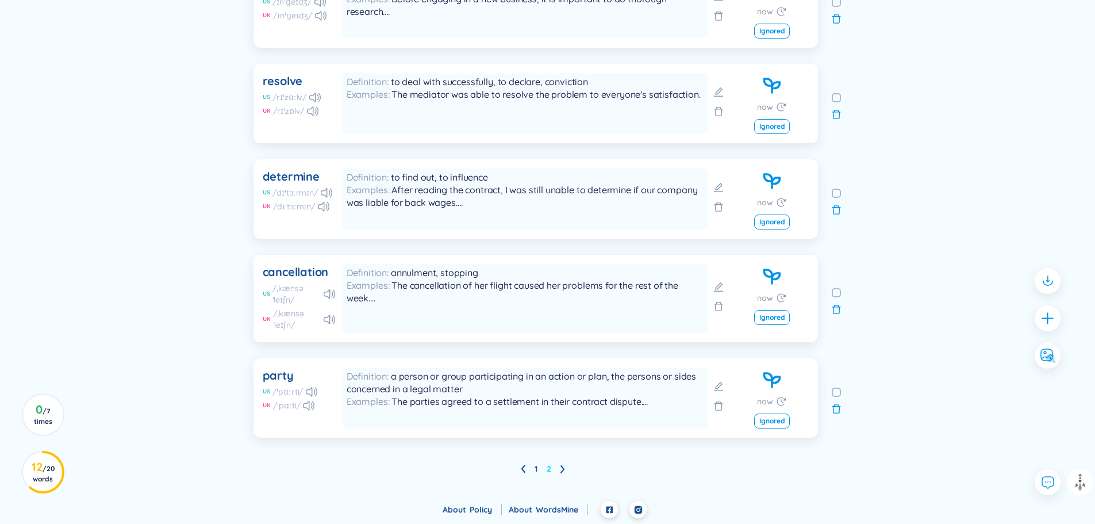
click at [547, 469] on link "2" at bounding box center [549, 468] width 5 height 17
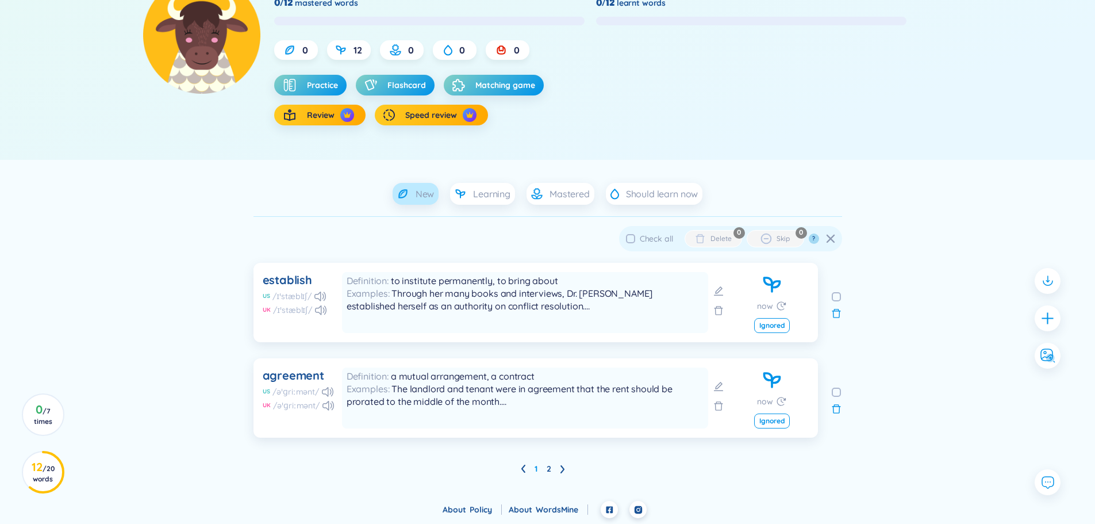
click at [417, 199] on span "New" at bounding box center [425, 193] width 19 height 13
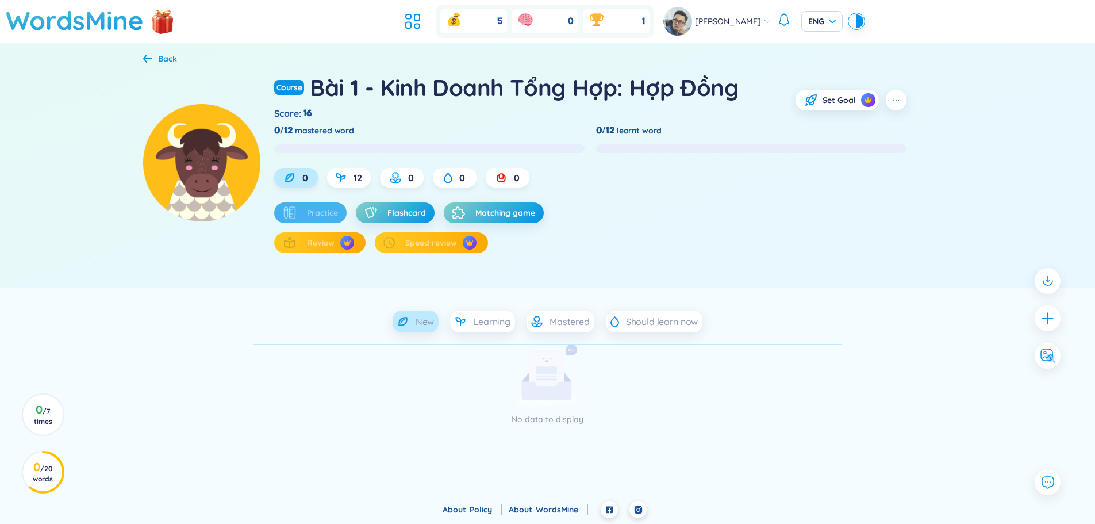
scroll to position [0, 0]
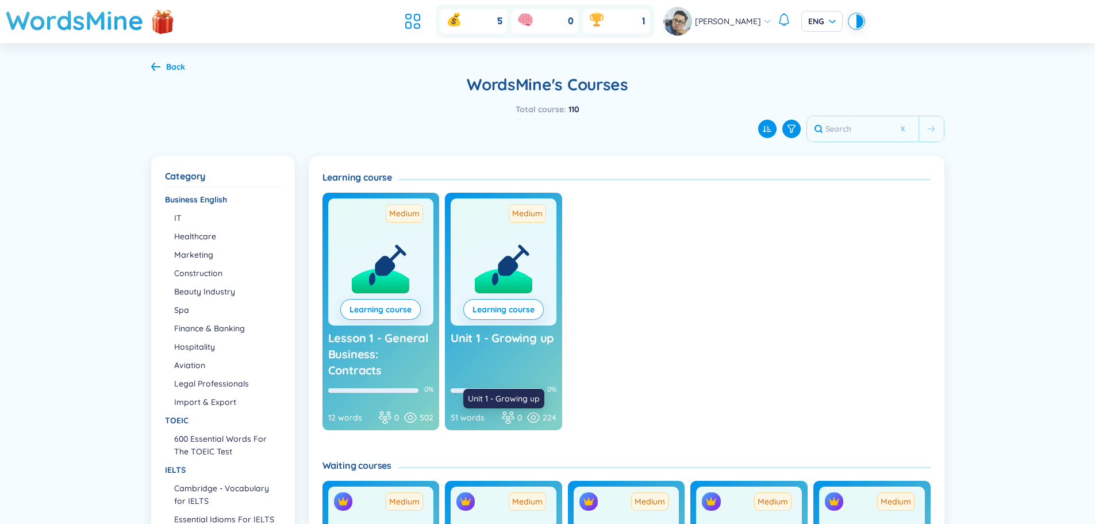
click at [521, 343] on span "Unit 1 - Growing up" at bounding box center [502, 338] width 103 height 14
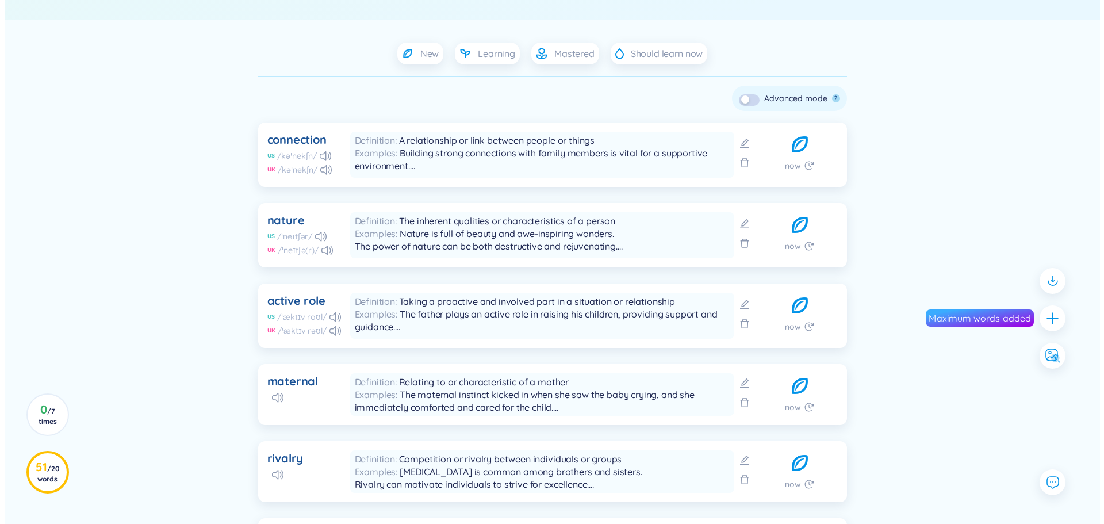
scroll to position [287, 0]
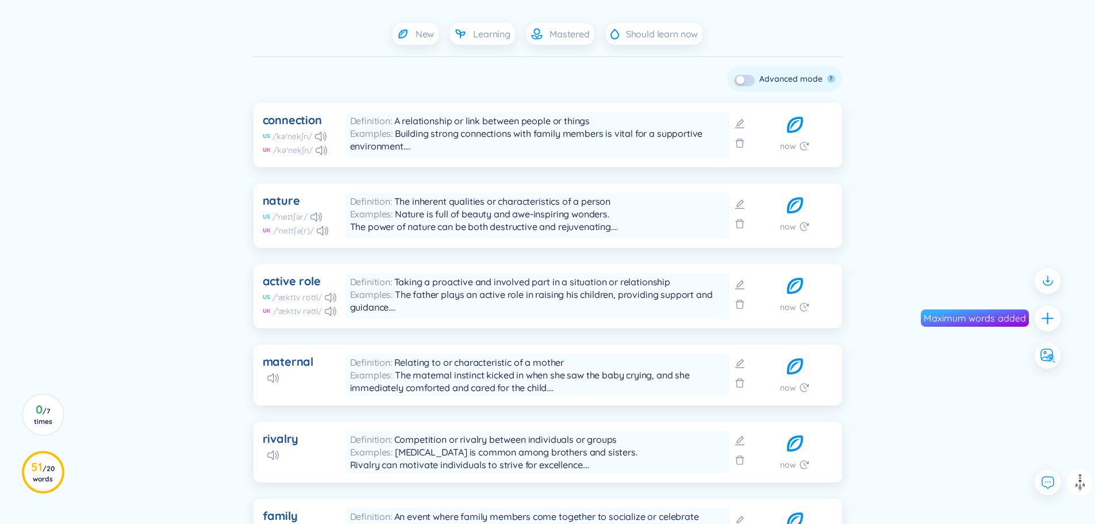
click at [283, 361] on div "maternal" at bounding box center [288, 362] width 51 height 16
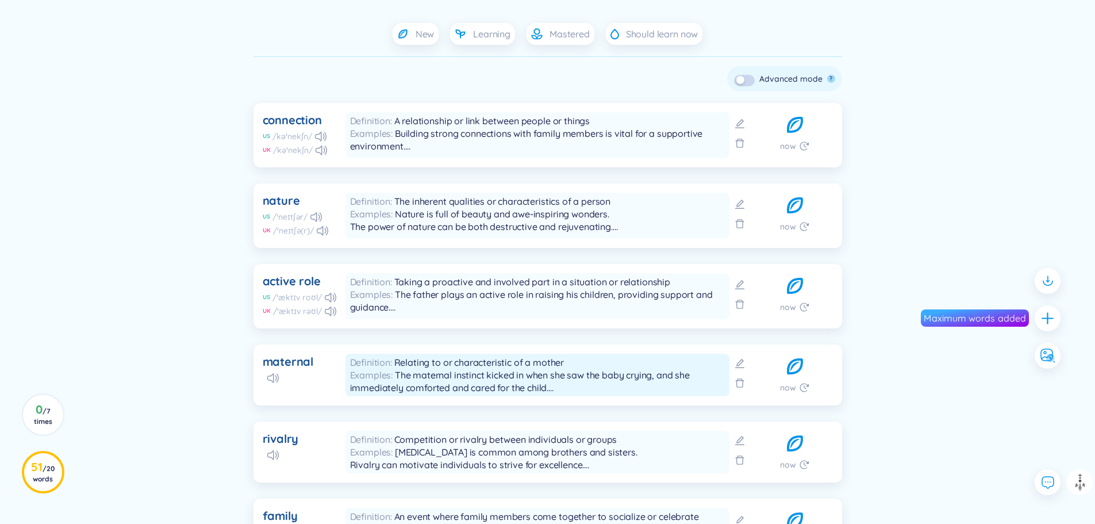
click at [423, 363] on span "Relating to or characteristic of a mother" at bounding box center [479, 361] width 170 height 11
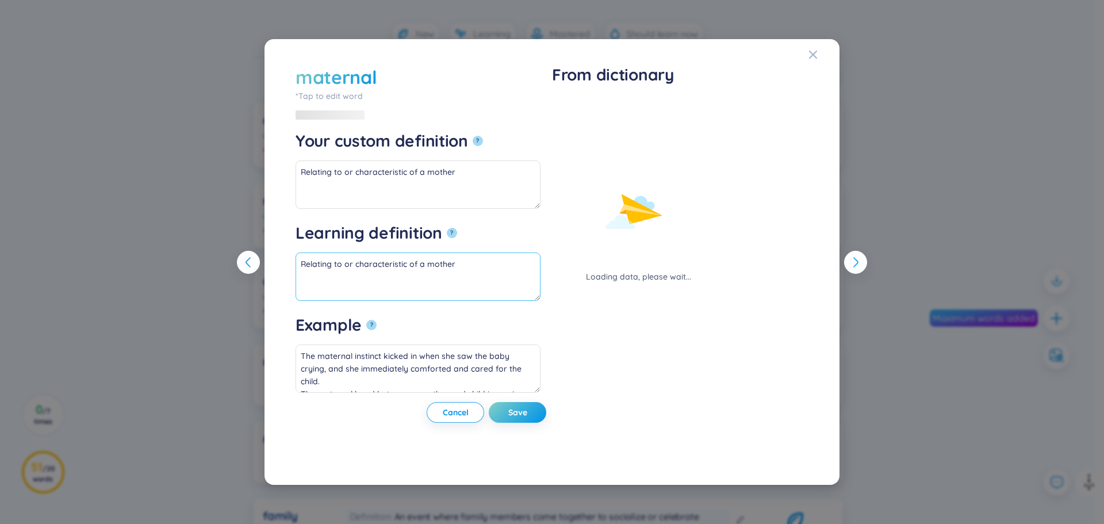
type textarea "The maternal instinct kicked in when she saw the baby crying, and she immediate…"
drag, startPoint x: 309, startPoint y: 266, endPoint x: 457, endPoint y: 263, distance: 148.4
click at [445, 263] on textarea "Relating to or characteristic of a mother" at bounding box center [418, 276] width 245 height 48
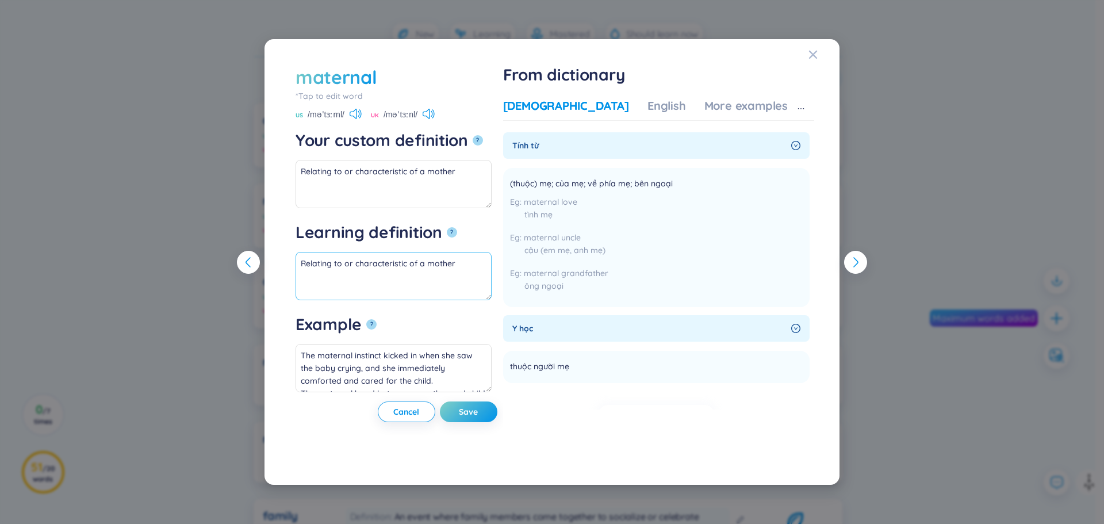
click at [492, 263] on textarea "Relating to or characteristic of a mother" at bounding box center [394, 276] width 196 height 48
click at [664, 391] on div "Premium Feature Upgrade to view" at bounding box center [657, 436] width 116 height 90
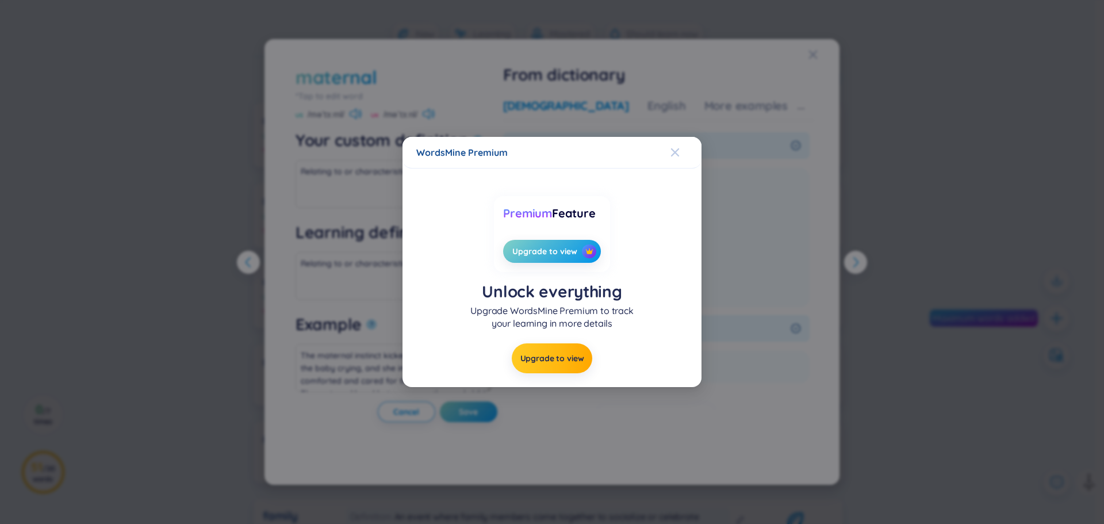
click at [671, 151] on icon "Close" at bounding box center [674, 152] width 9 height 9
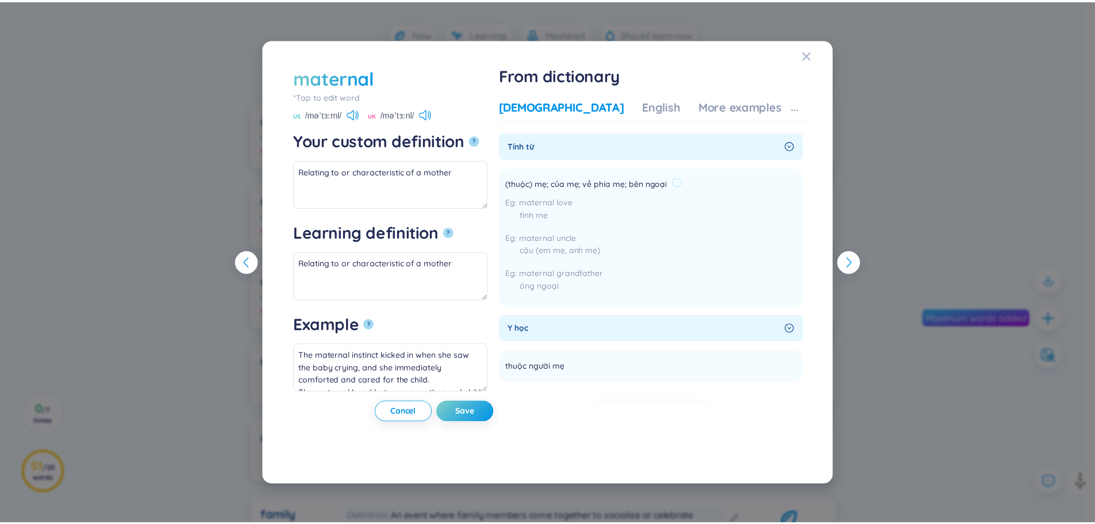
scroll to position [83, 0]
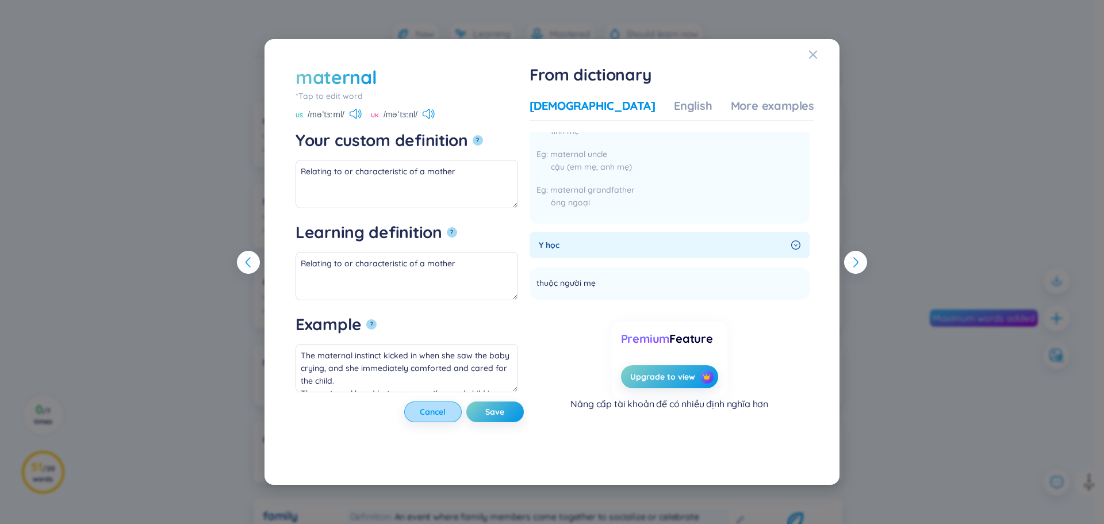
click at [446, 416] on span "Cancel" at bounding box center [433, 411] width 26 height 11
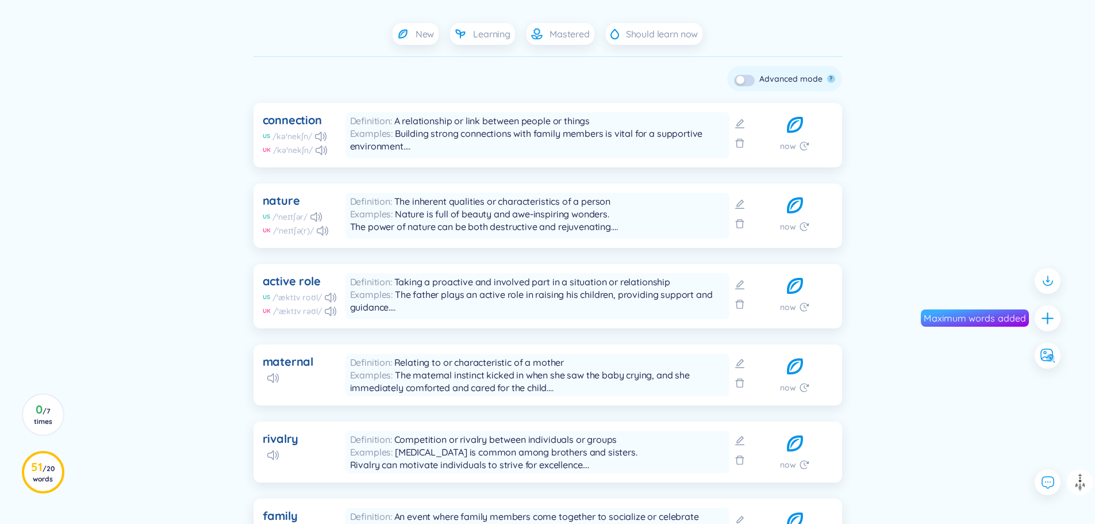
click at [937, 216] on div "New Learning Mastered Should learn now Check all Delete Skip ? Advanced mode ? …" at bounding box center [548, 468] width 828 height 891
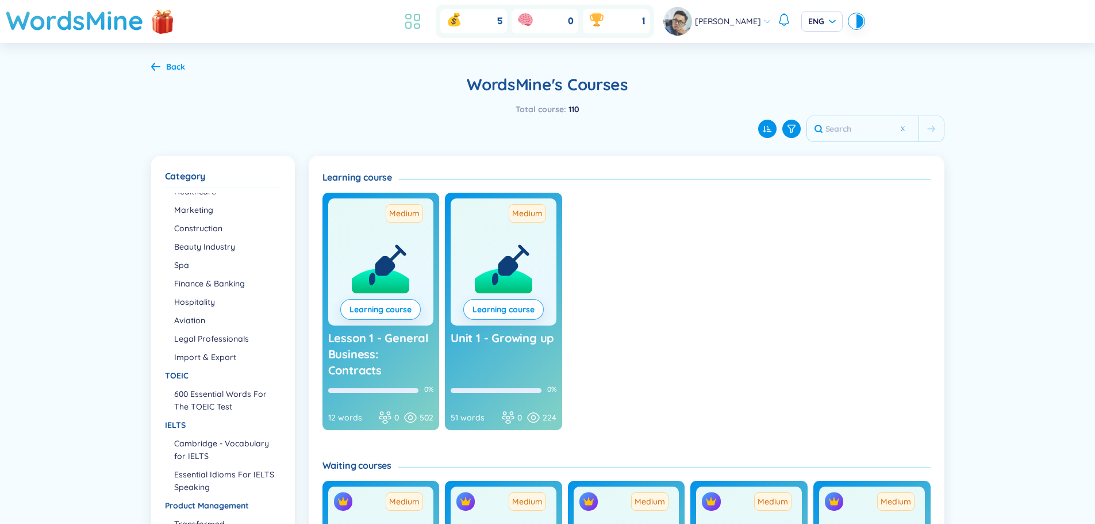
click at [421, 21] on icon at bounding box center [412, 21] width 21 height 21
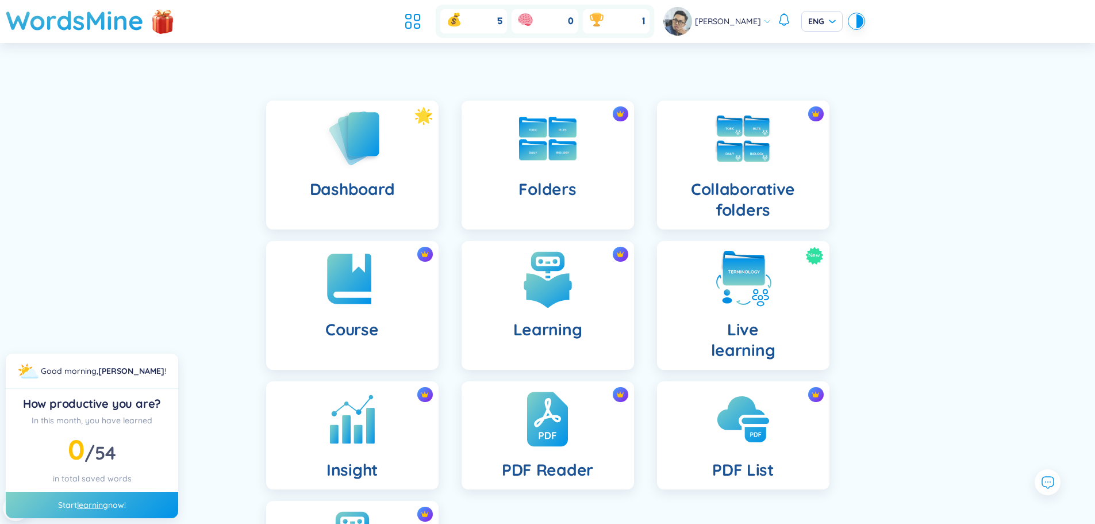
click at [932, 260] on div "Dashboard Folders Collaborative folders Course Learning New Live learning Insig…" at bounding box center [547, 371] width 1095 height 598
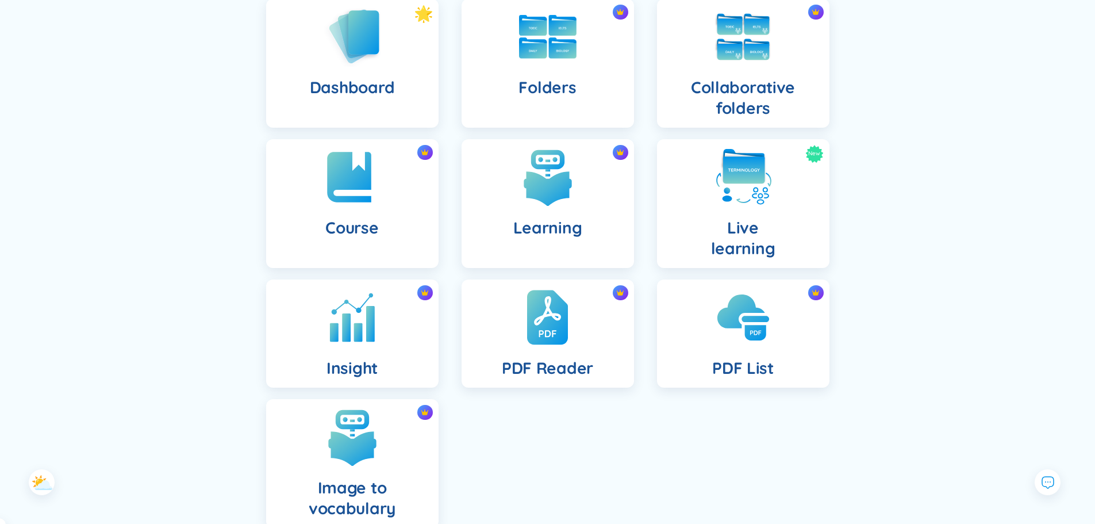
scroll to position [169, 0]
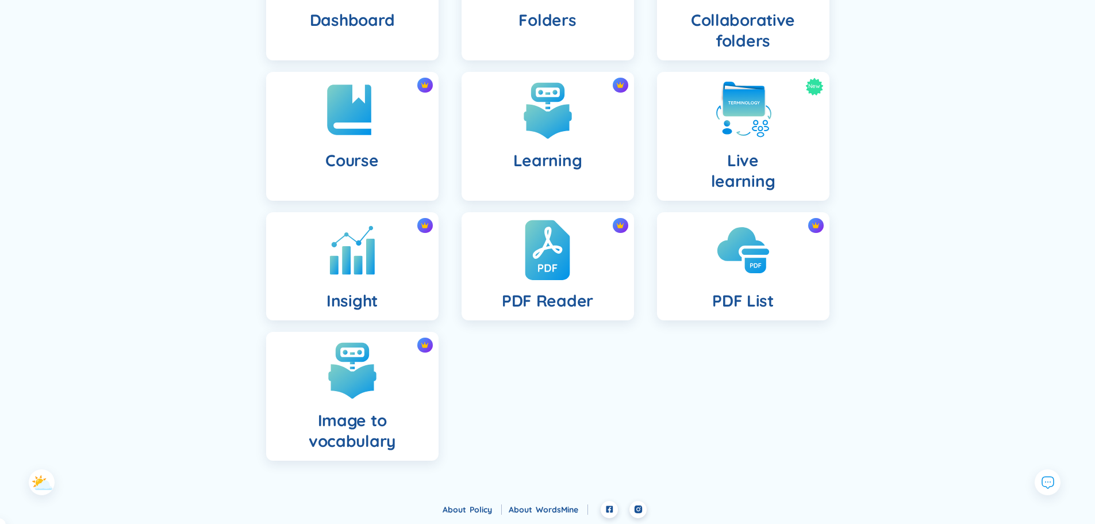
click at [589, 296] on h4 "PDF Reader" at bounding box center [547, 300] width 91 height 21
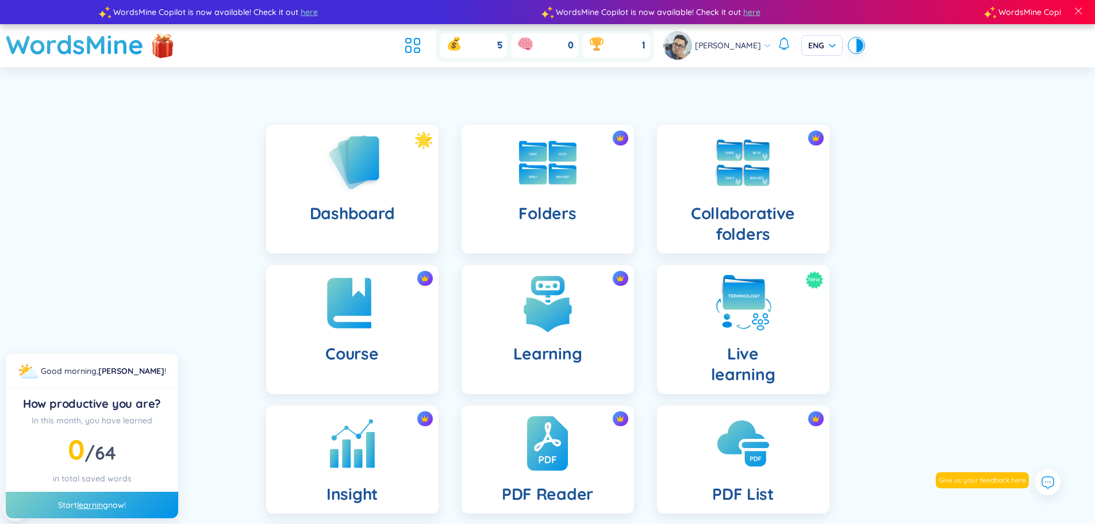
click at [120, 496] on div "Start learning now!" at bounding box center [92, 505] width 172 height 26
click at [115, 506] on div "Start learning now!" at bounding box center [92, 505] width 172 height 26
click at [97, 442] on span "64" at bounding box center [105, 452] width 21 height 23
drag, startPoint x: 59, startPoint y: 476, endPoint x: 154, endPoint y: 474, distance: 94.9
click at [154, 474] on div "in total saved words" at bounding box center [92, 478] width 154 height 13
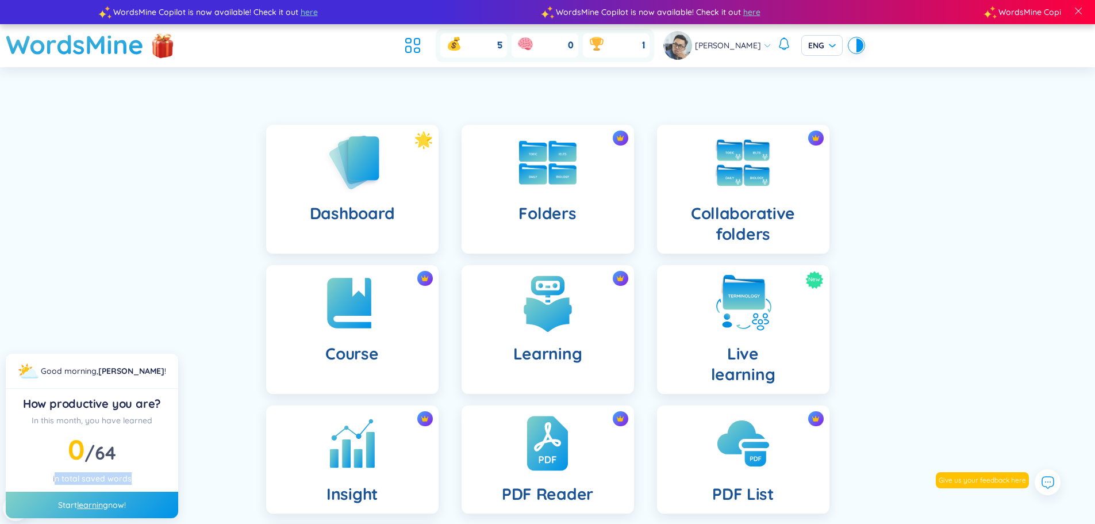
click at [137, 477] on div "in total saved words" at bounding box center [92, 478] width 154 height 13
click at [365, 186] on img at bounding box center [352, 162] width 63 height 66
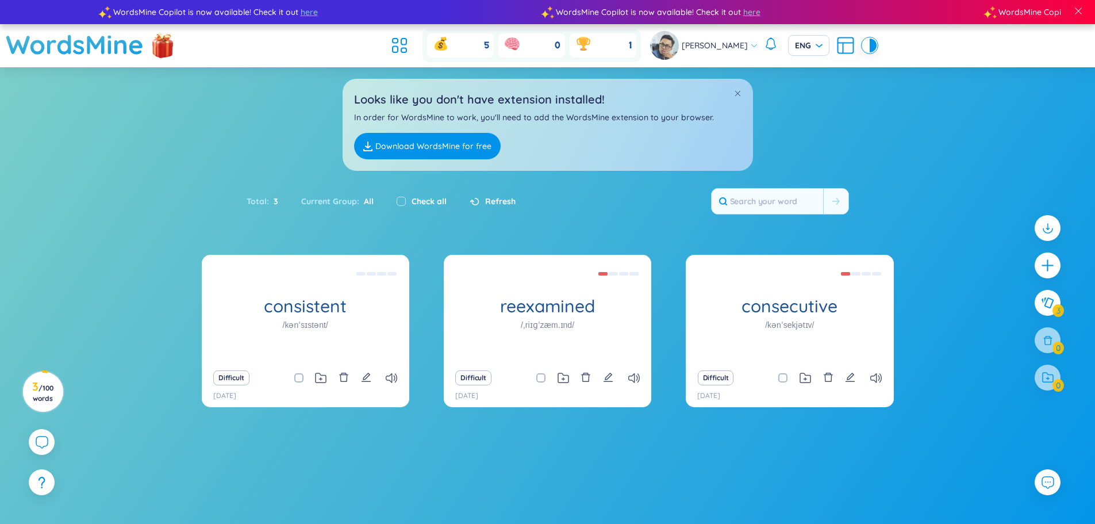
click at [770, 94] on div "Looks like you don't have extension installed! In order for WordsMine to work, …" at bounding box center [547, 118] width 1095 height 103
click at [427, 144] on link "Download WordsMine for free" at bounding box center [427, 146] width 147 height 26
click at [408, 44] on icon at bounding box center [399, 45] width 21 height 21
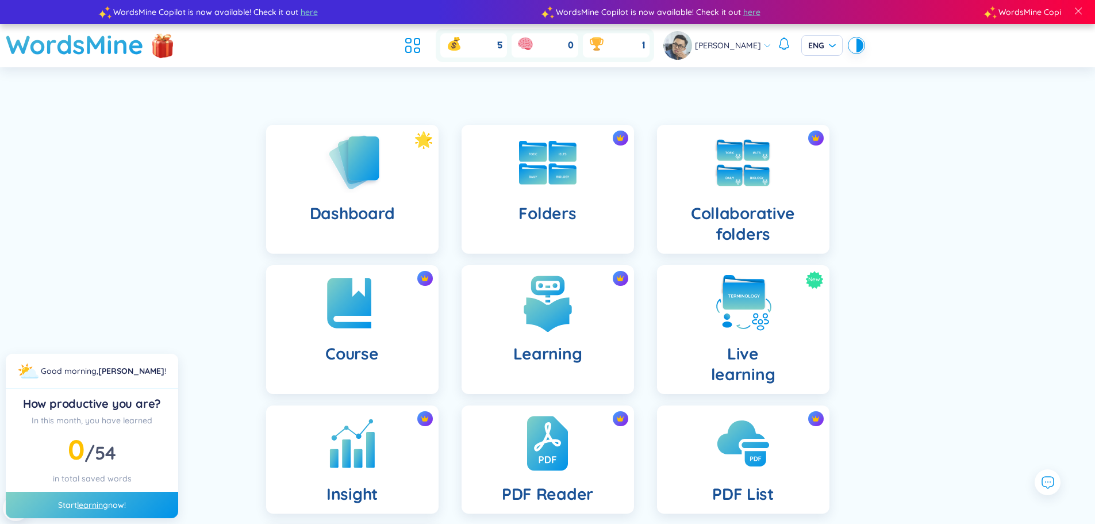
click at [909, 335] on div "Dashboard Folders Collaborative folders Course Learning New Live learning Insig…" at bounding box center [547, 395] width 1095 height 598
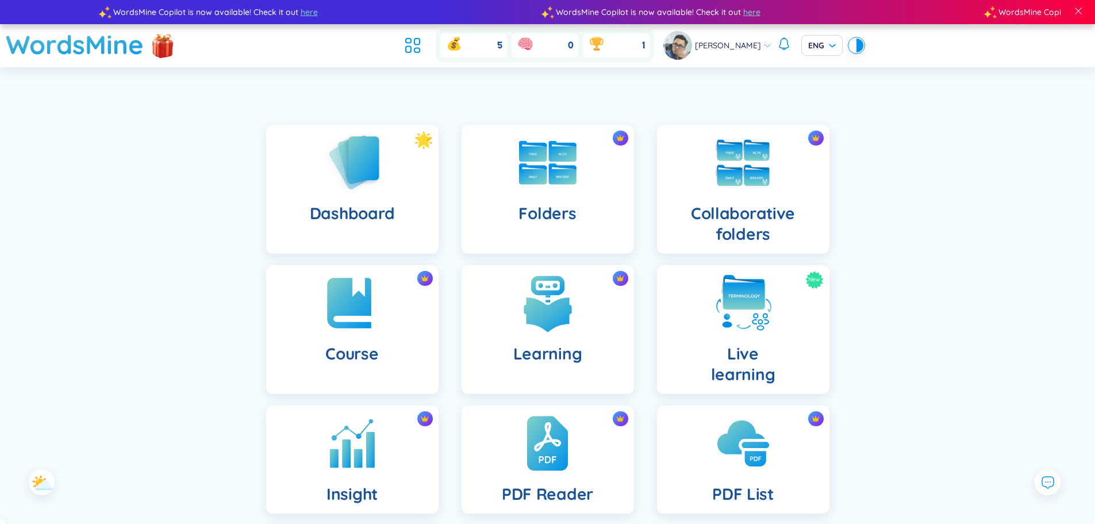
click at [919, 250] on div "Dashboard Folders Collaborative folders Course Learning New Live learning Insig…" at bounding box center [547, 395] width 1095 height 598
click at [748, 209] on h4 "Collaborative folders" at bounding box center [743, 223] width 154 height 41
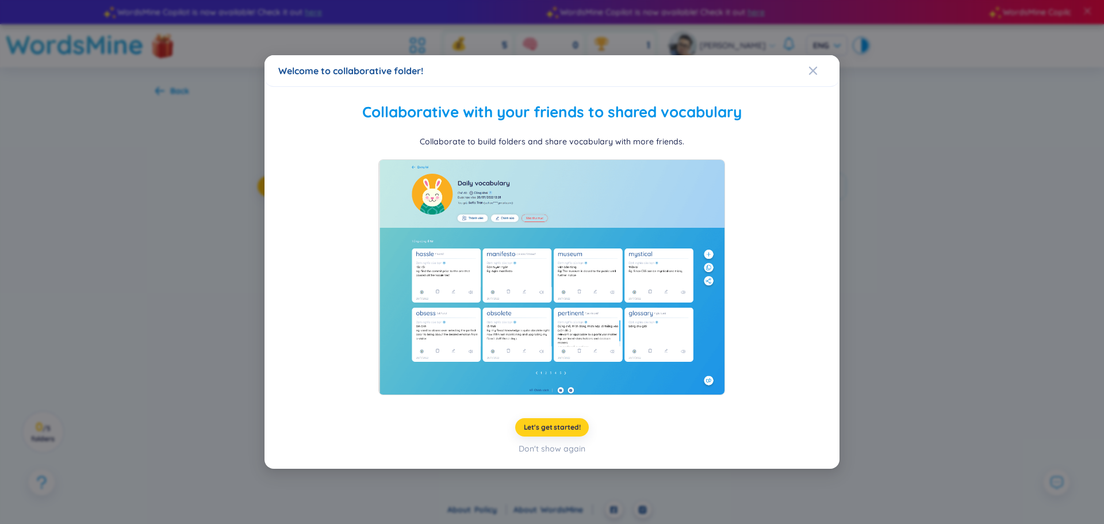
click at [563, 430] on span "Let's get started!" at bounding box center [552, 427] width 57 height 9
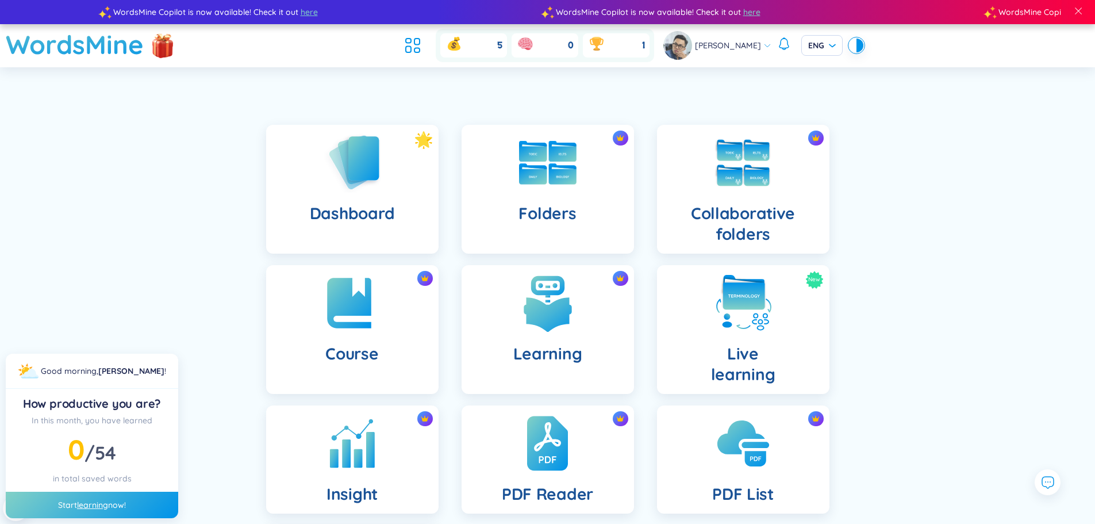
click at [833, 43] on div "Donny Lam ENG" at bounding box center [764, 45] width 200 height 29
click at [821, 43] on span "ENG" at bounding box center [822, 45] width 28 height 11
click at [854, 102] on div "Dashboard Folders Collaborative folders Course Learning New Live learning Insig…" at bounding box center [547, 395] width 1095 height 598
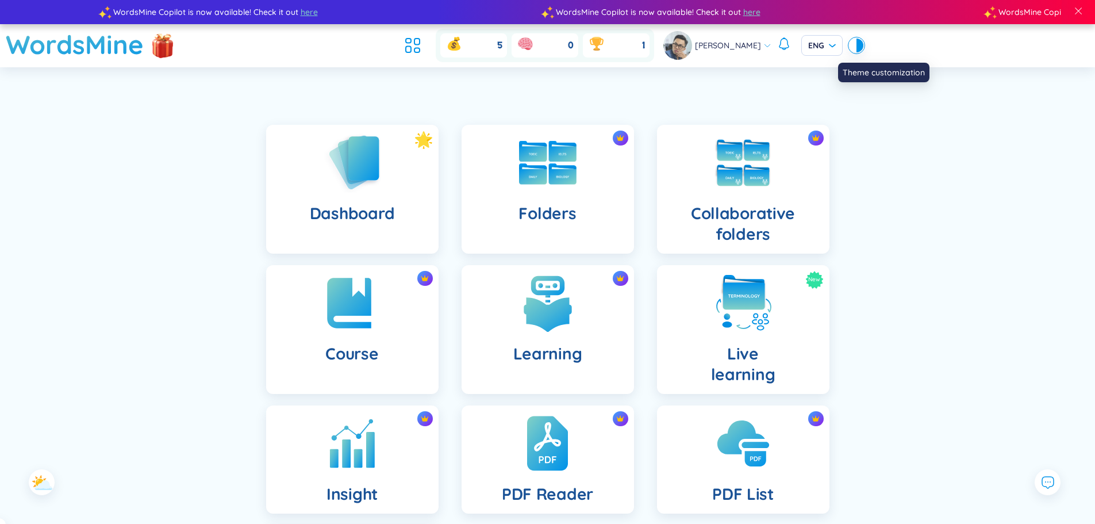
click at [857, 43] on div at bounding box center [860, 46] width 7 height 14
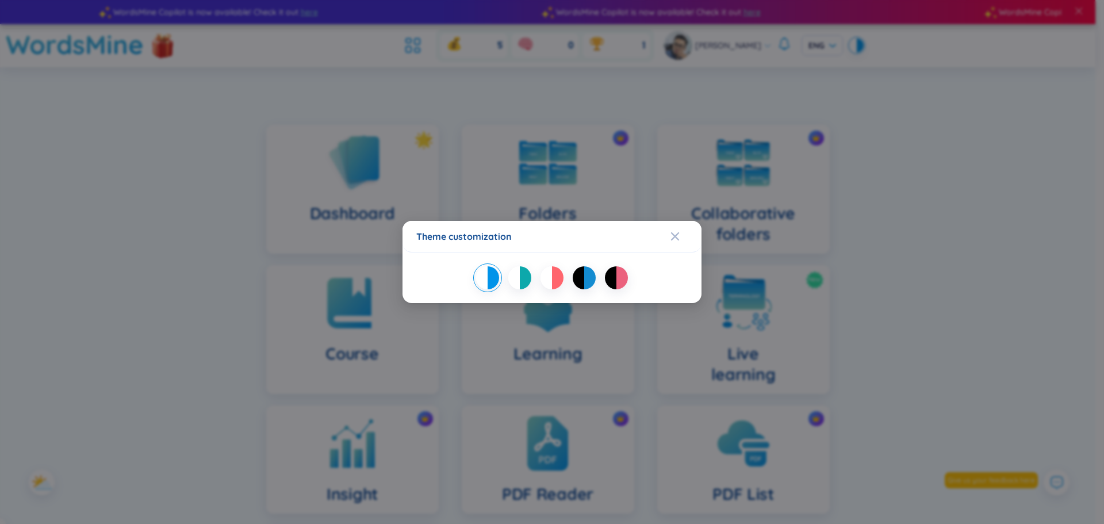
click at [521, 280] on div at bounding box center [525, 277] width 11 height 23
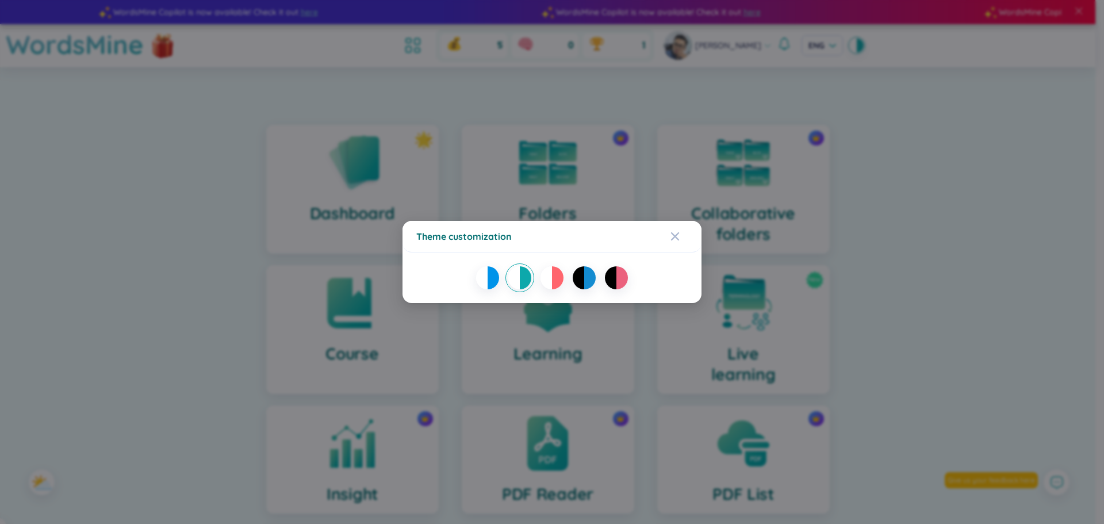
click at [618, 281] on div at bounding box center [621, 277] width 11 height 23
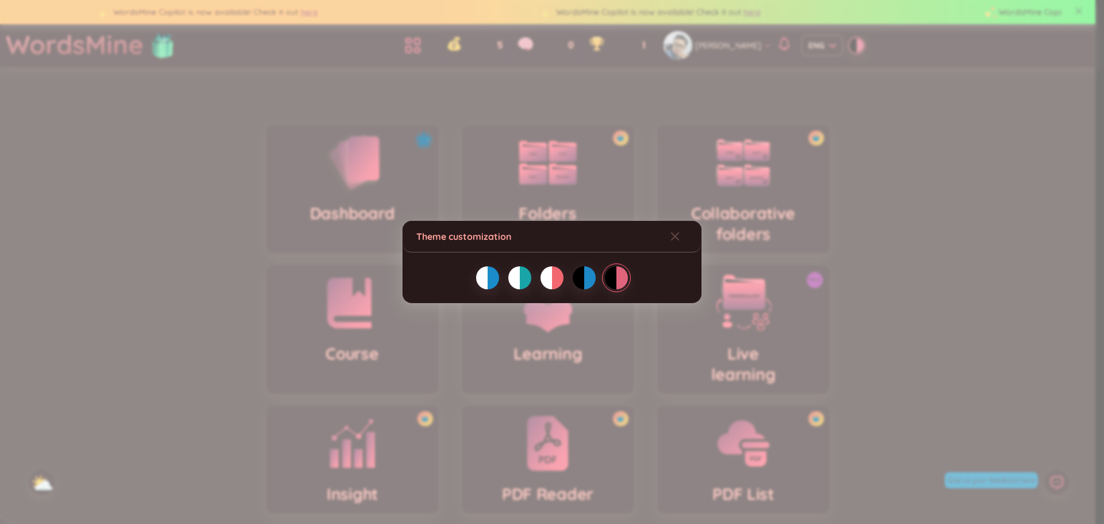
click at [526, 280] on div at bounding box center [525, 277] width 11 height 23
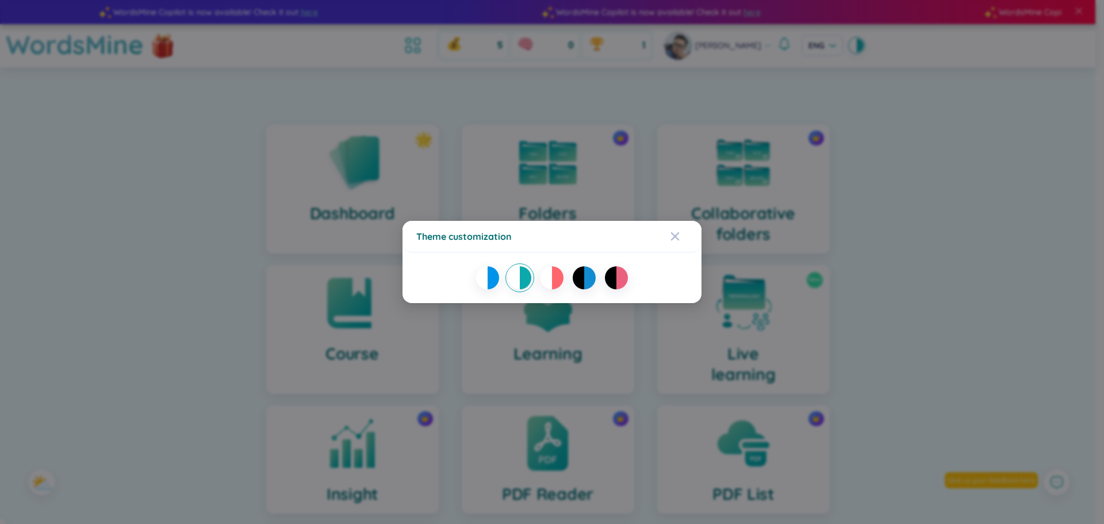
click at [484, 281] on div at bounding box center [481, 277] width 11 height 23
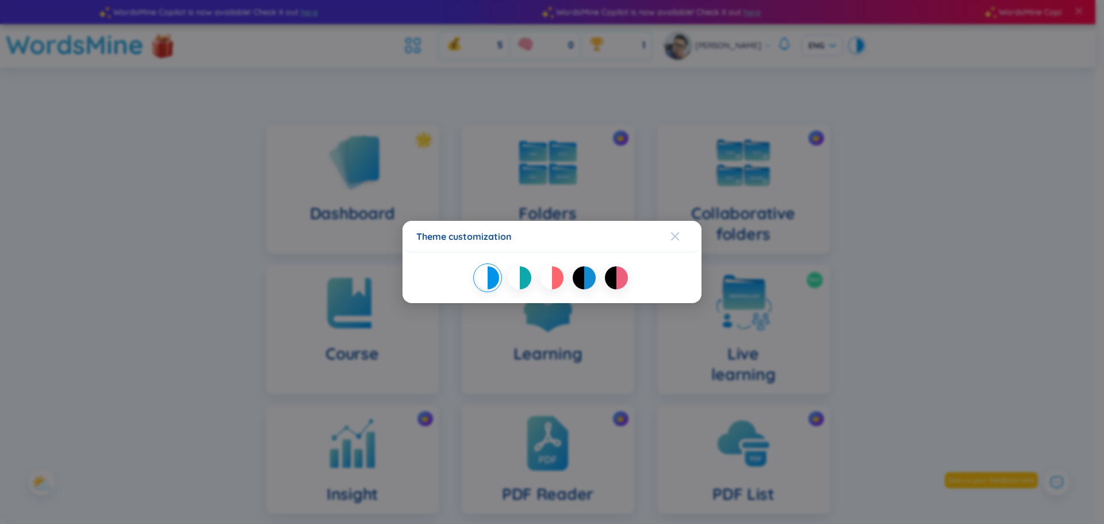
click at [677, 236] on icon "Close" at bounding box center [674, 236] width 9 height 9
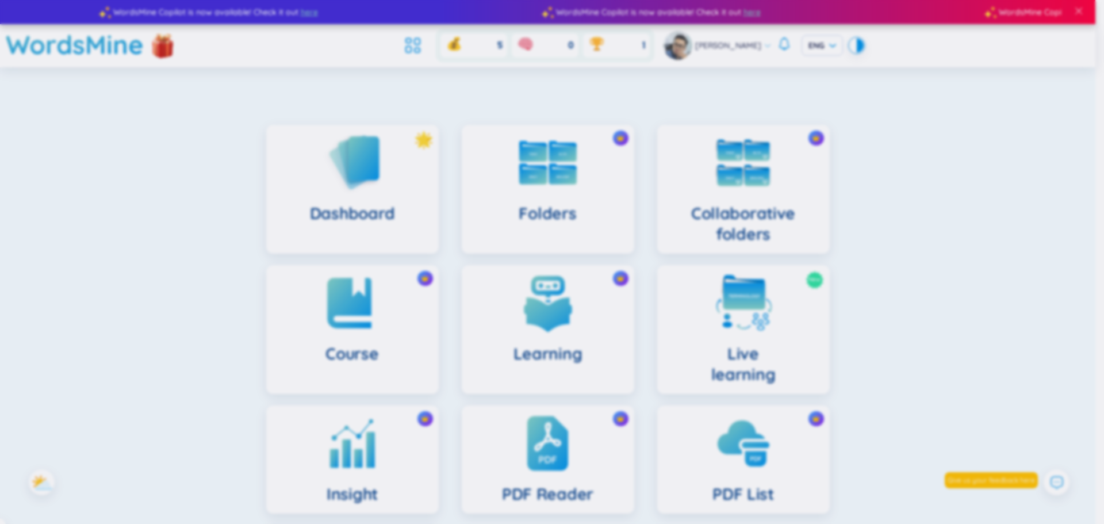
click at [908, 263] on body "WordsMine Copilot is now available! Check it out here WordsMine Copilot is now …" at bounding box center [547, 262] width 1095 height 524
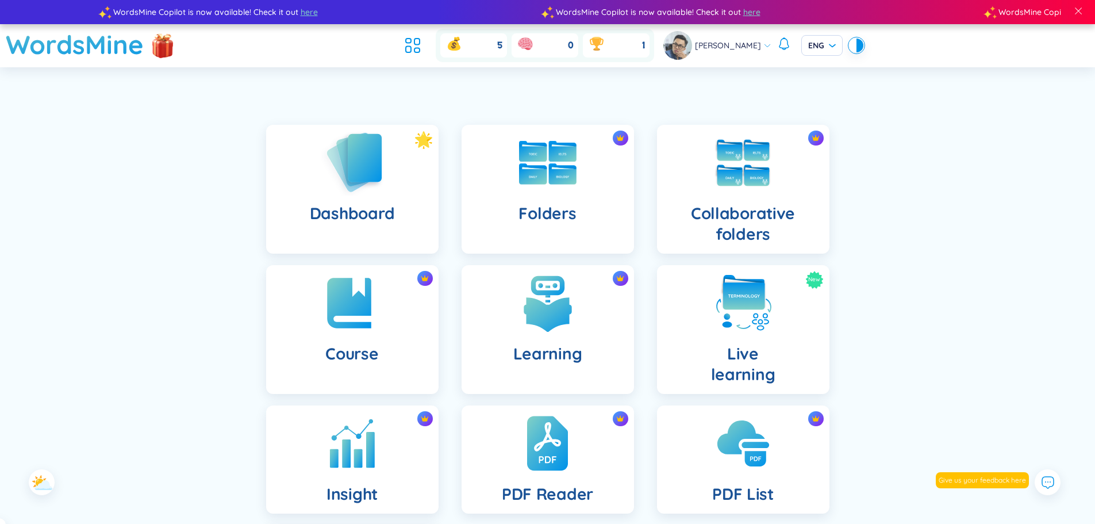
click at [328, 175] on img at bounding box center [352, 162] width 63 height 66
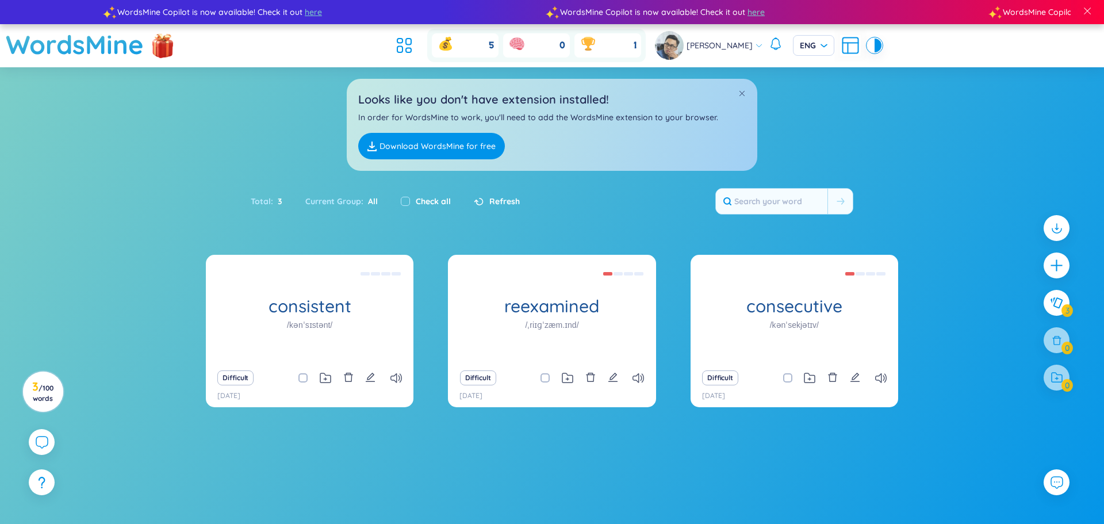
click at [714, 423] on section "consistent /kənˈsɪstənt/ ( + with) phù hợp, thích hợp (Tính từ) action consiste…" at bounding box center [552, 412] width 1104 height 315
click at [415, 46] on icon at bounding box center [404, 45] width 21 height 21
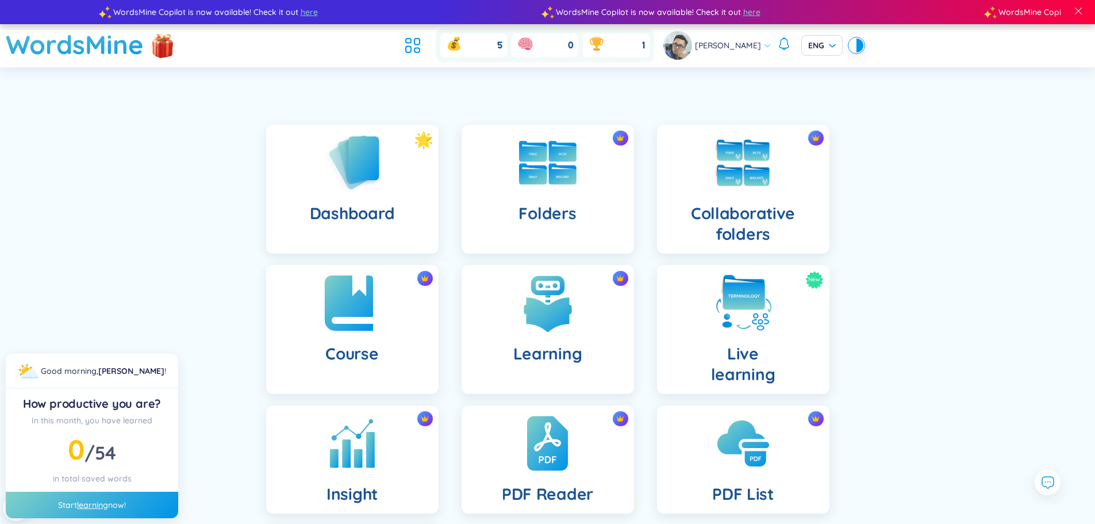
click at [367, 350] on h4 "Course" at bounding box center [351, 353] width 53 height 21
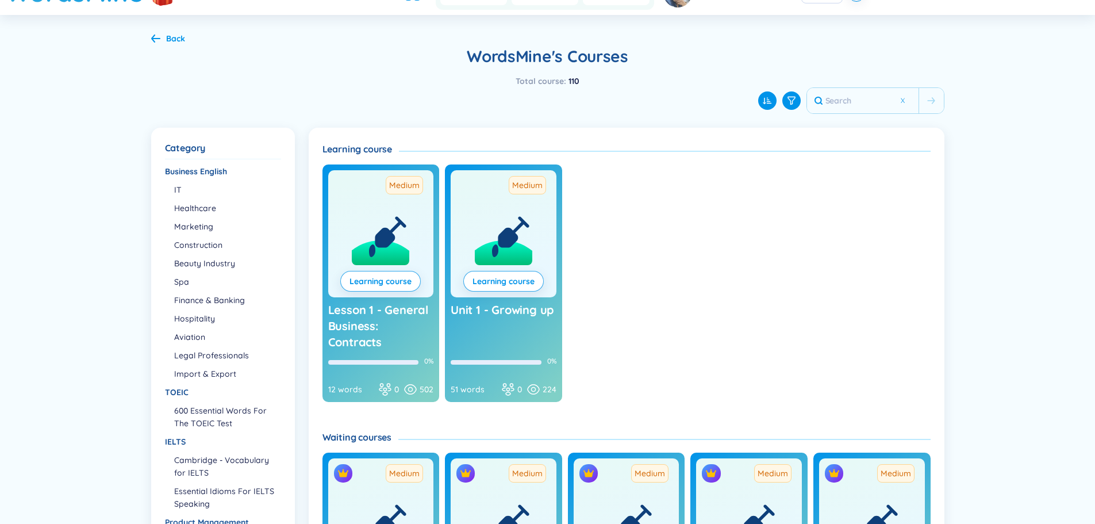
scroll to position [115, 0]
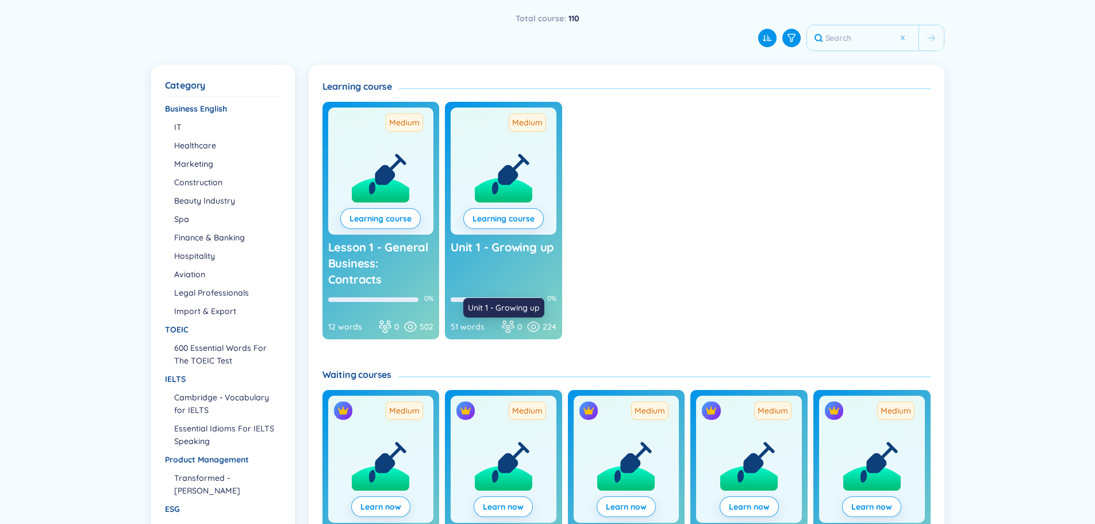
click at [504, 241] on span "Unit 1 - Growing up" at bounding box center [502, 247] width 103 height 14
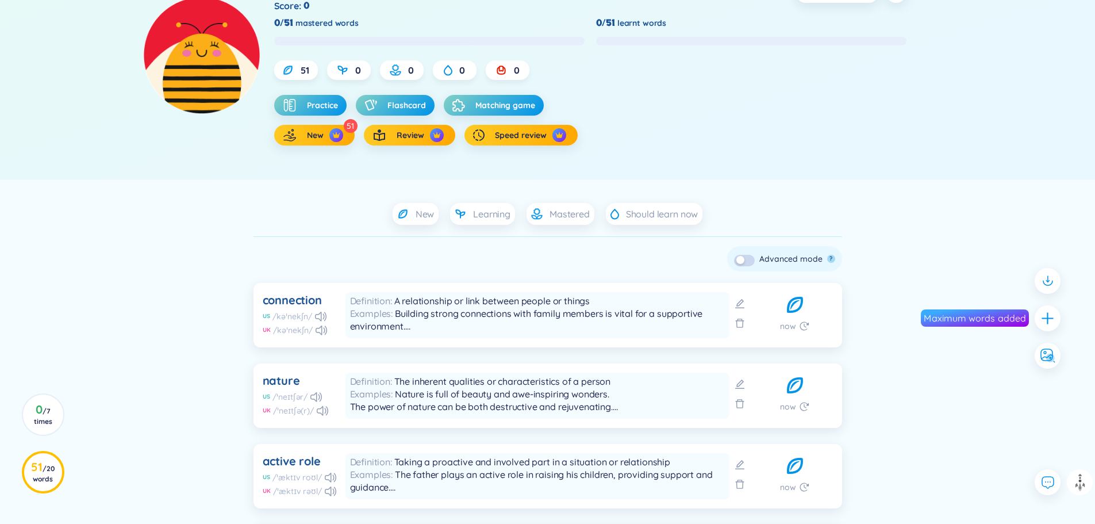
scroll to position [57, 0]
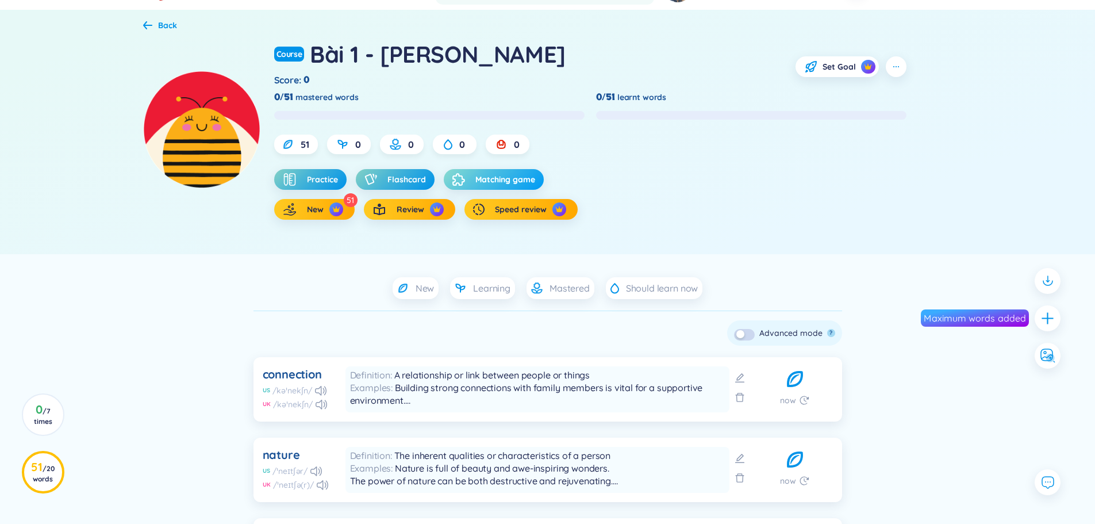
click at [478, 178] on span "Matching game" at bounding box center [506, 179] width 60 height 11
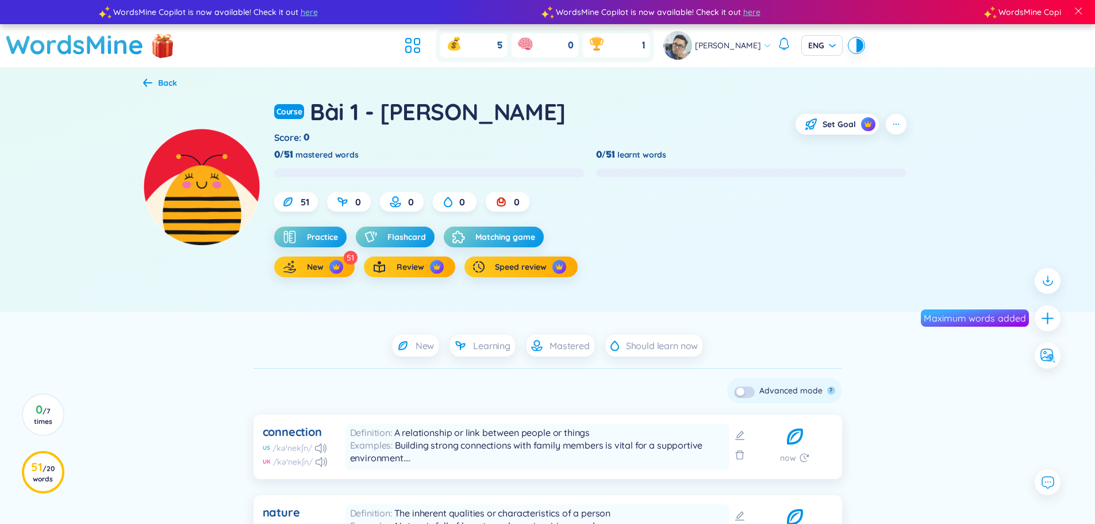
click at [424, 110] on div "Bài 1 - Trưởng thành" at bounding box center [438, 111] width 256 height 31
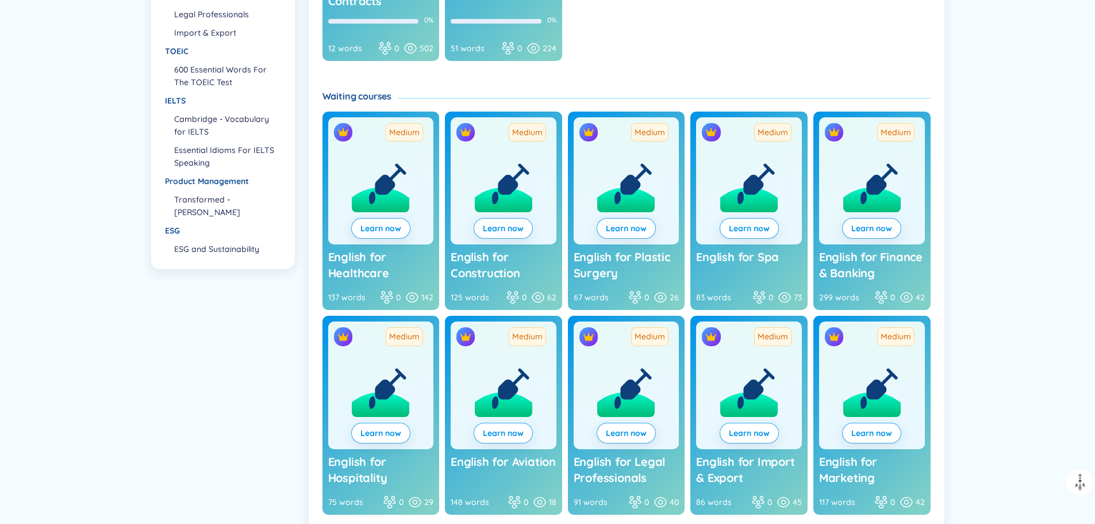
scroll to position [402, 0]
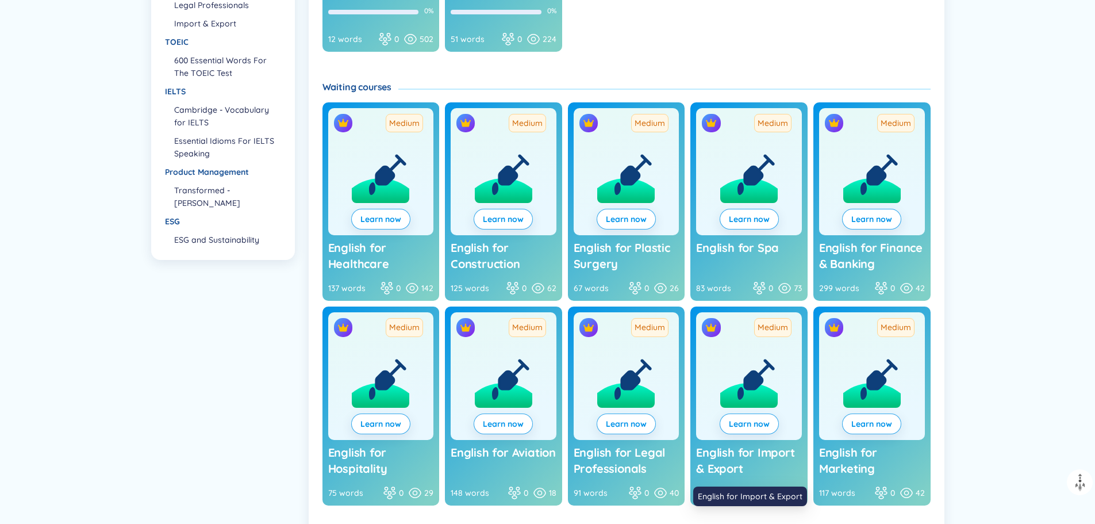
click at [742, 456] on span "English for Import & Export" at bounding box center [745, 460] width 98 height 30
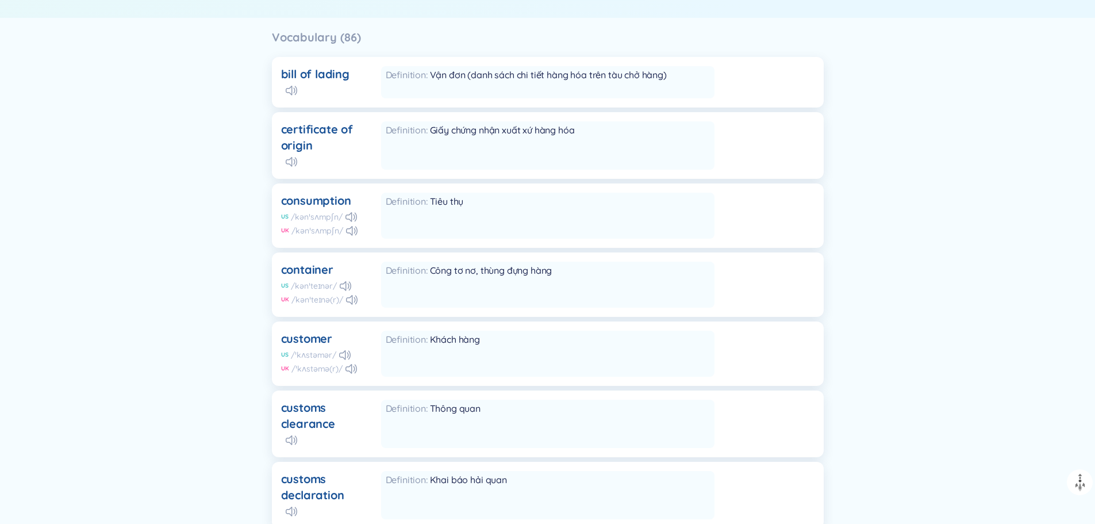
scroll to position [287, 0]
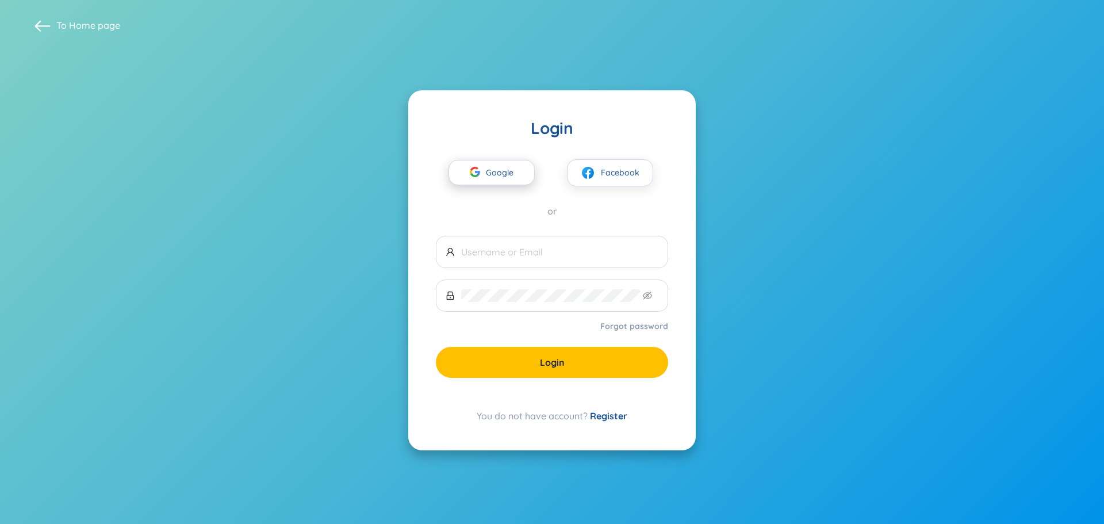
click at [485, 170] on div "button" at bounding box center [475, 173] width 22 height 25
